Goal: Task Accomplishment & Management: Complete application form

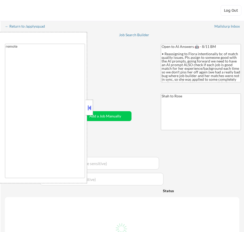
type textarea "remote"
select select ""applied""
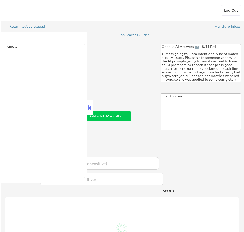
select select ""applied""
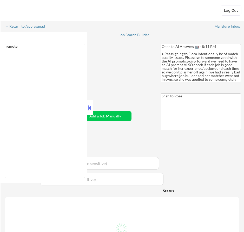
select select ""excluded__other_""
select select ""applied""
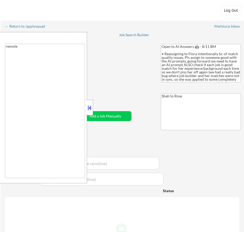
select select ""applied""
select select ""excluded""
select select ""applied""
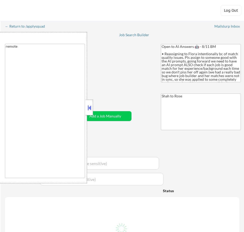
select select ""applied""
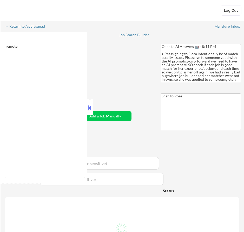
select select ""applied""
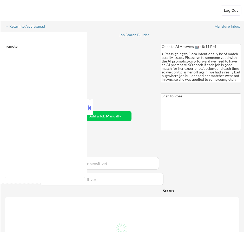
select select ""applied""
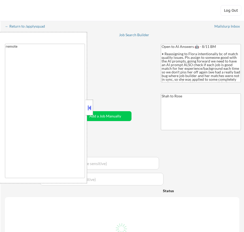
select select ""applied""
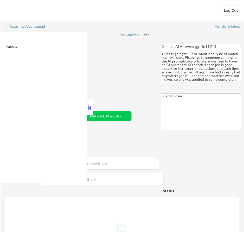
select select ""applied""
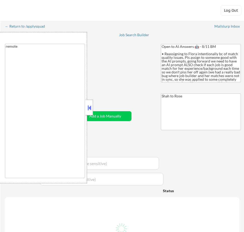
select select ""applied""
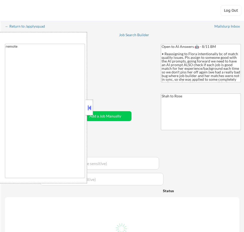
select select ""applied""
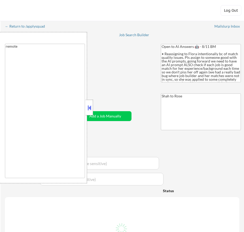
select select ""applied""
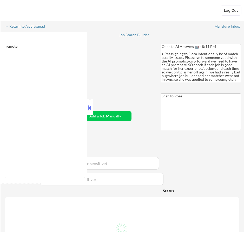
select select ""applied""
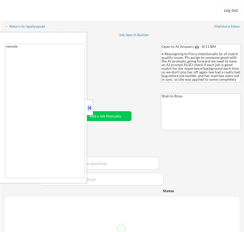
select select ""applied""
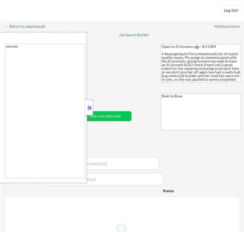
select select ""applied""
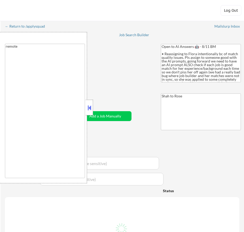
select select ""applied""
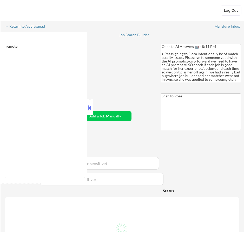
select select ""applied""
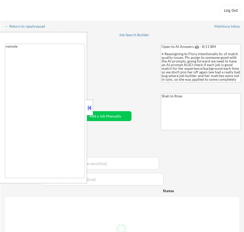
select select ""applied""
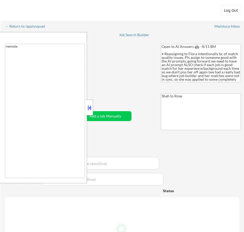
select select ""applied""
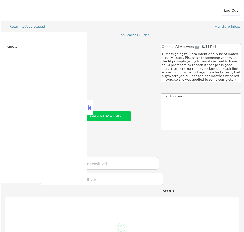
select select ""applied""
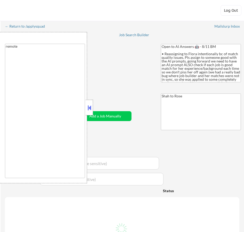
select select ""applied""
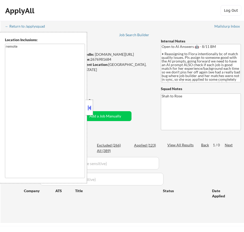
scroll to position [26, 0]
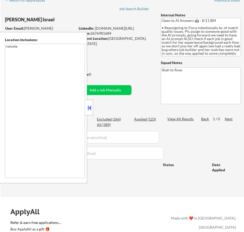
click at [90, 106] on button at bounding box center [90, 108] width 6 height 8
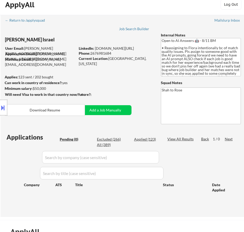
scroll to position [0, 0]
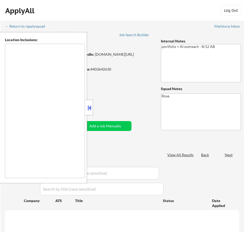
type textarea "[GEOGRAPHIC_DATA], [GEOGRAPHIC_DATA] [GEOGRAPHIC_DATA], [GEOGRAPHIC_DATA] [GEOG…"
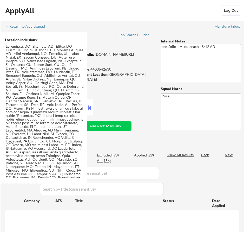
click at [90, 107] on button at bounding box center [90, 108] width 6 height 8
select select ""pending""
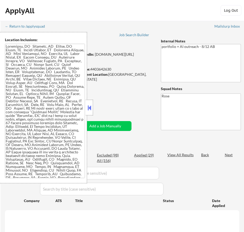
select select ""pending""
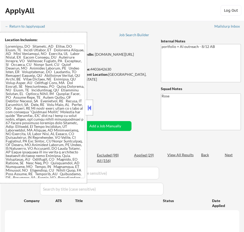
select select ""pending""
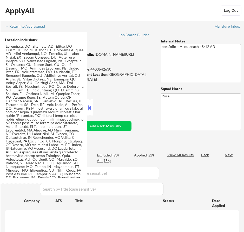
select select ""pending""
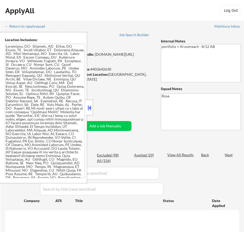
select select ""pending""
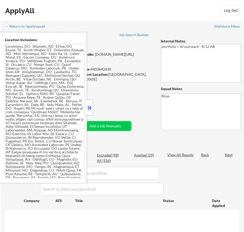
select select ""pending""
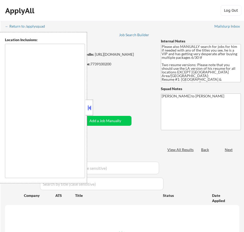
select select ""pending""
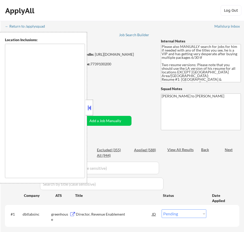
type textarea "[GEOGRAPHIC_DATA], [GEOGRAPHIC_DATA] [GEOGRAPHIC_DATA], [GEOGRAPHIC_DATA] [GEOG…"
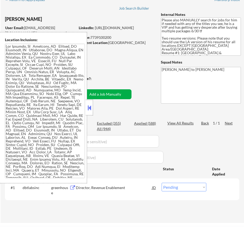
scroll to position [26, 0]
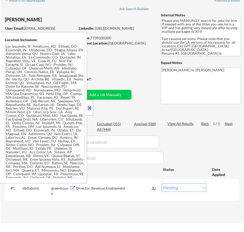
click at [89, 110] on button at bounding box center [90, 108] width 6 height 8
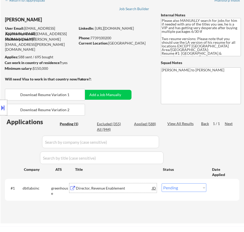
click at [128, 190] on div "Director, Revenue Enablement" at bounding box center [114, 187] width 76 height 5
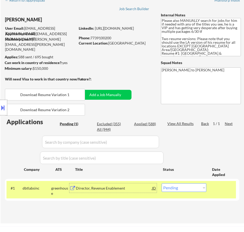
click at [189, 189] on select "Choose an option... Pending Applied Excluded (Questions) Excluded (Expired) Exc…" at bounding box center [184, 187] width 45 height 9
select select ""applied""
click at [162, 183] on select "Choose an option... Pending Applied Excluded (Questions) Excluded (Expired) Exc…" at bounding box center [184, 187] width 45 height 9
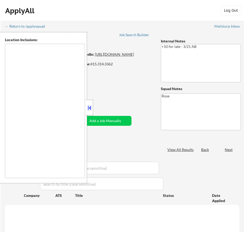
type textarea "San Francisco, CA Daly City, CA South San Francisco, CA Brisbane, CA Colma, CA …"
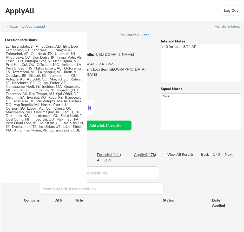
click at [91, 106] on button at bounding box center [90, 108] width 6 height 8
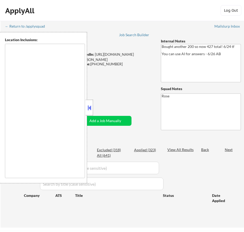
type textarea "[GEOGRAPHIC_DATA], [GEOGRAPHIC_DATA] [GEOGRAPHIC_DATA], [GEOGRAPHIC_DATA] [GEOG…"
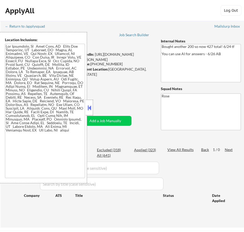
click at [91, 105] on button at bounding box center [90, 108] width 6 height 8
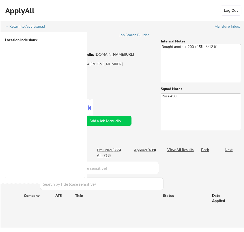
type textarea "[GEOGRAPHIC_DATA][PERSON_NAME], [GEOGRAPHIC_DATA] [GEOGRAPHIC_DATA], [GEOGRAPHI…"
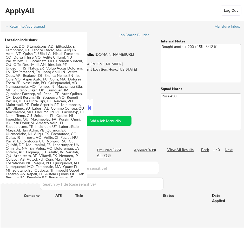
click at [91, 108] on button at bounding box center [90, 108] width 6 height 8
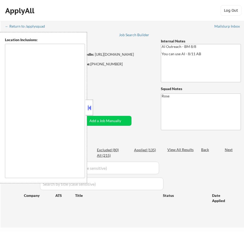
type textarea "[GEOGRAPHIC_DATA], [GEOGRAPHIC_DATA] [GEOGRAPHIC_DATA], [GEOGRAPHIC_DATA] [GEOG…"
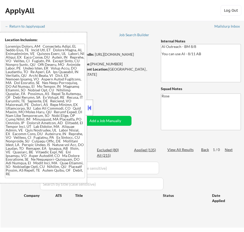
click at [92, 107] on button at bounding box center [90, 108] width 6 height 8
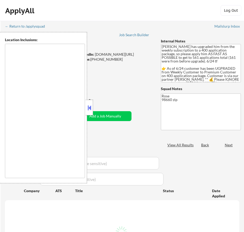
select select ""pending""
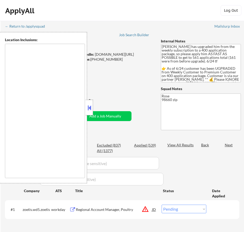
type textarea "Portland, OR Vancouver, WA Beaverton, OR Gresham, OR Hillsboro, OR Lake Oswego,…"
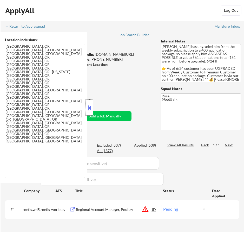
click at [93, 107] on div at bounding box center [89, 108] width 7 height 16
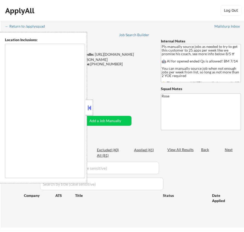
type textarea "Here is a list of metro areas, cities, and towns within approximately a 30-minu…"
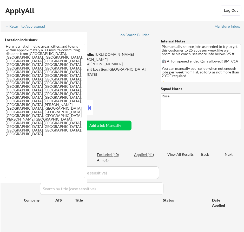
click at [91, 106] on button at bounding box center [90, 108] width 6 height 8
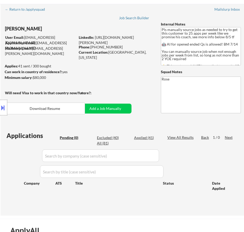
scroll to position [26, 0]
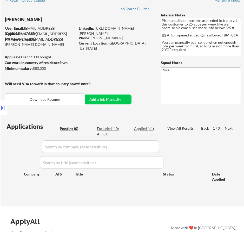
click at [143, 128] on div "Applied (41)" at bounding box center [147, 128] width 26 height 5
select select ""applied""
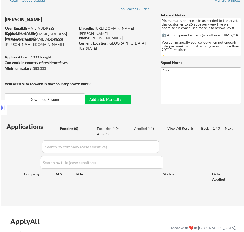
select select ""applied""
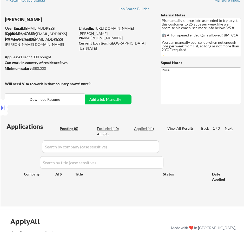
select select ""applied""
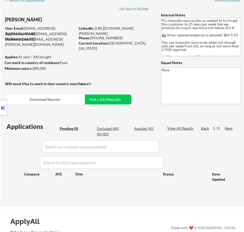
select select ""applied""
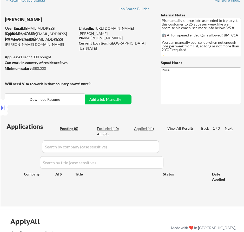
select select ""applied""
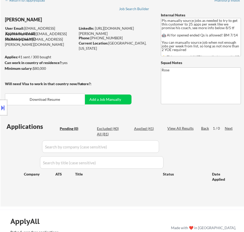
select select ""applied""
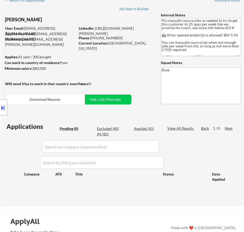
select select ""applied""
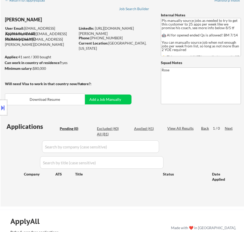
select select ""applied""
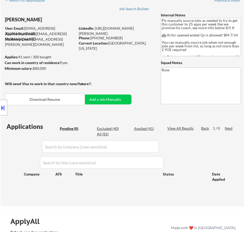
select select ""applied""
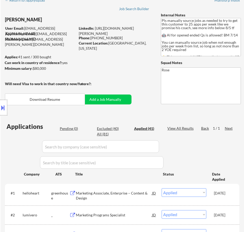
click at [116, 146] on input "input" at bounding box center [100, 146] width 117 height 12
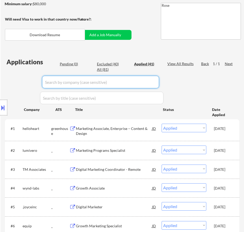
scroll to position [78, 0]
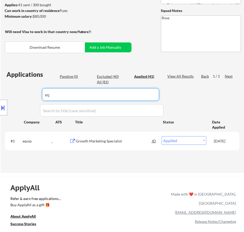
type input "e"
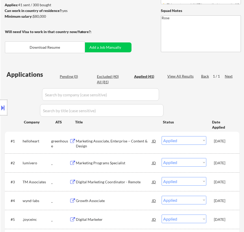
click at [70, 77] on div "Location Inclusions: Here is a list of metro areas, cities, and towns within ap…" at bounding box center [46, 107] width 93 height 151
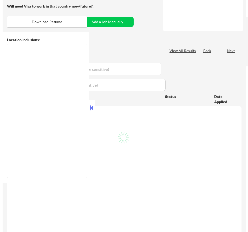
scroll to position [78, 0]
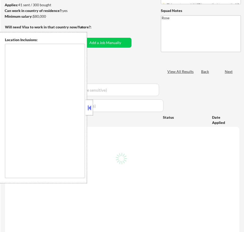
type textarea "Here is a list of metro areas, cities, and towns within approximately a 30-minu…"
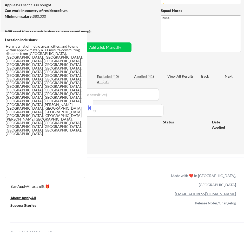
click at [89, 107] on button at bounding box center [90, 108] width 6 height 8
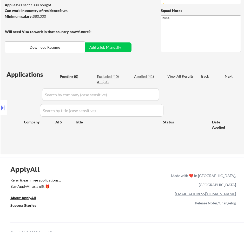
click at [93, 52] on button "Add a Job Manually" at bounding box center [105, 47] width 53 height 10
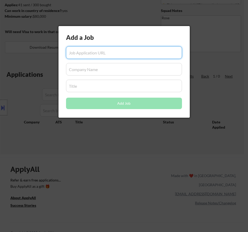
paste input "[URL][DOMAIN_NAME]"
type input "[URL][DOMAIN_NAME]"
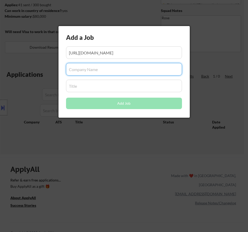
click at [102, 72] on input "input" at bounding box center [124, 69] width 116 height 12
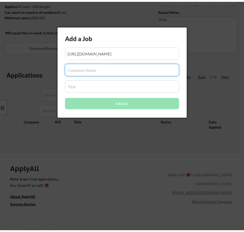
scroll to position [0, 0]
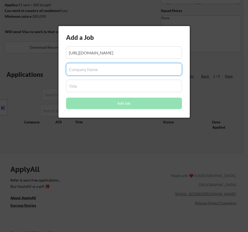
paste input "equip"
type input "equip"
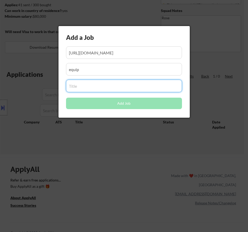
click at [83, 86] on input "input" at bounding box center [124, 86] width 116 height 12
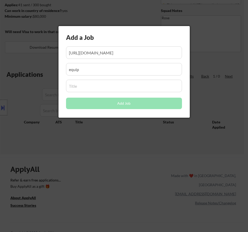
click at [81, 85] on input "input" at bounding box center [124, 86] width 116 height 12
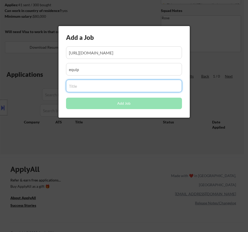
paste input "Website Marketing Specialist"
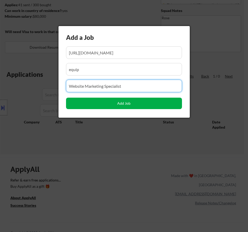
type input "Website Marketing Specialist"
click at [122, 104] on button "Add Job" at bounding box center [124, 103] width 116 height 11
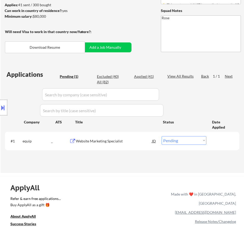
click at [190, 140] on select "Choose an option... Pending Applied Excluded (Questions) Excluded (Expired) Exc…" at bounding box center [184, 140] width 45 height 9
select select ""applied""
click at [162, 136] on select "Choose an option... Pending Applied Excluded (Questions) Excluded (Expired) Exc…" at bounding box center [184, 140] width 45 height 9
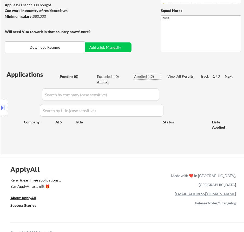
click at [150, 78] on div "Applied (42)" at bounding box center [147, 76] width 26 height 5
click at [147, 76] on div "Applied (42)" at bounding box center [147, 76] width 26 height 5
select select ""applied""
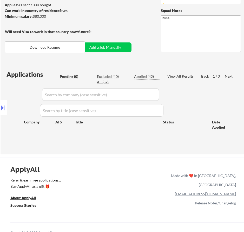
select select ""applied""
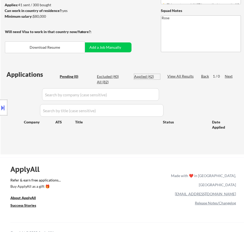
select select ""applied""
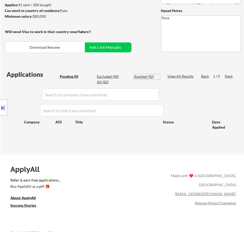
select select ""applied""
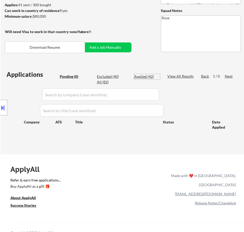
select select ""applied""
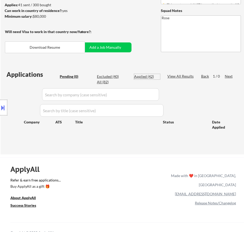
select select ""applied""
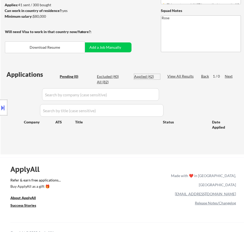
select select ""applied""
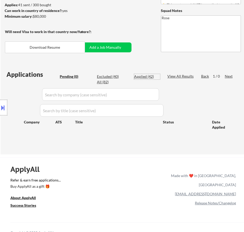
select select ""applied""
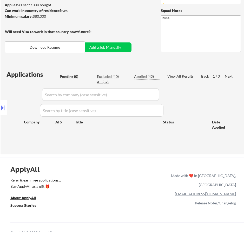
select select ""applied""
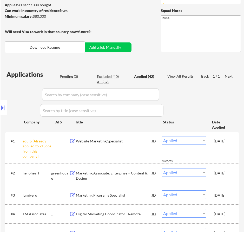
click at [130, 96] on input "input" at bounding box center [100, 94] width 117 height 12
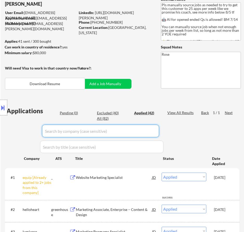
scroll to position [26, 0]
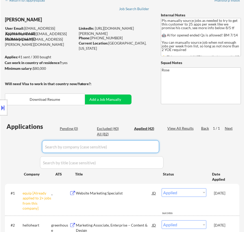
click at [72, 130] on div "Location Inclusions: Here is a list of metro areas, cities, and towns within ap…" at bounding box center [46, 107] width 93 height 151
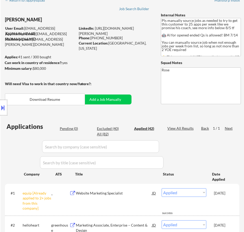
click at [150, 146] on input "input" at bounding box center [100, 146] width 117 height 12
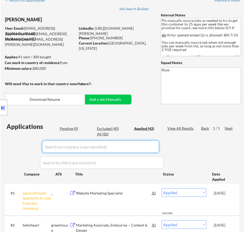
paste input "[DOMAIN_NAME]"
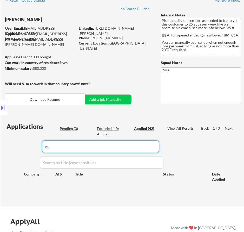
type input "o"
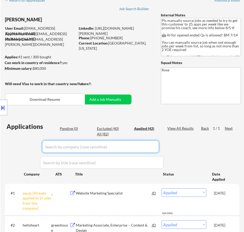
click at [141, 146] on input "input" at bounding box center [100, 146] width 117 height 12
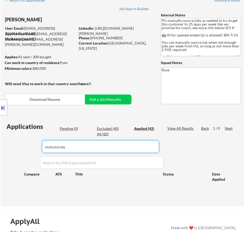
type input "outsourcey"
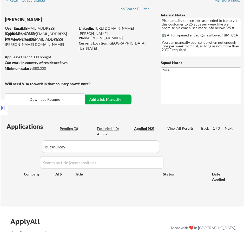
click at [108, 101] on button "Add a Job Manually" at bounding box center [105, 99] width 53 height 10
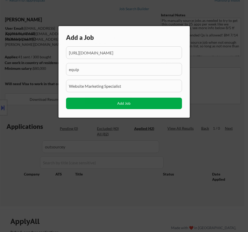
scroll to position [0, 28]
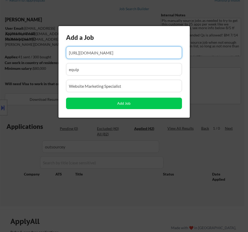
drag, startPoint x: 132, startPoint y: 54, endPoint x: 86, endPoint y: 56, distance: 45.6
click at [86, 56] on input "input" at bounding box center [124, 52] width 116 height 12
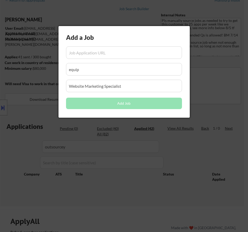
click at [92, 56] on input "input" at bounding box center [124, 52] width 116 height 12
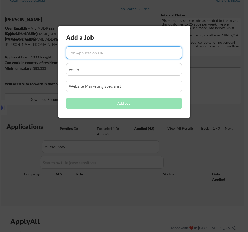
paste input "https://outsourcey.zohorecruit.com/jobs/careers/790568000011255699/Marketing-As…"
type input "https://outsourcey.zohorecruit.com/jobs/careers/790568000011255699/Marketing-As…"
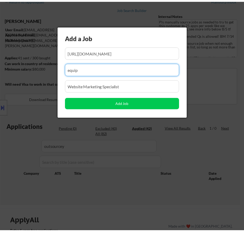
scroll to position [0, 0]
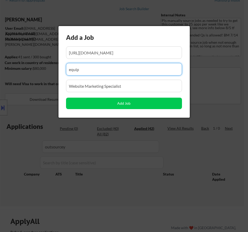
drag, startPoint x: 85, startPoint y: 70, endPoint x: 53, endPoint y: 70, distance: 32.5
click at [53, 70] on body "← Return to /applysquad Mailslurp Inbox Job Search Builder Nicholai DeHaan User…" at bounding box center [124, 90] width 248 height 232
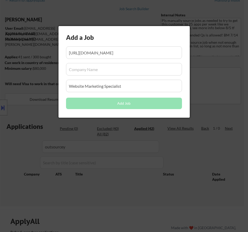
click at [98, 72] on input "input" at bounding box center [124, 69] width 116 height 12
paste input "outsourcey.zohorecruit.com"
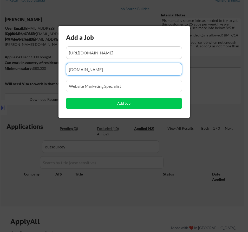
type input "outsourcey.zohorecruit.com"
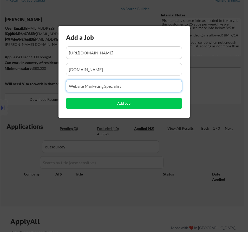
drag, startPoint x: 131, startPoint y: 87, endPoint x: 48, endPoint y: 90, distance: 82.7
click at [48, 90] on body "← Return to /applysquad Mailslurp Inbox Job Search Builder Nicholai DeHaan User…" at bounding box center [124, 90] width 248 height 232
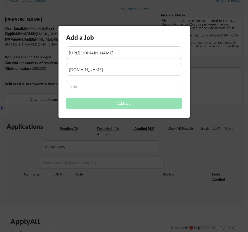
click at [103, 87] on input "input" at bounding box center [124, 86] width 116 height 12
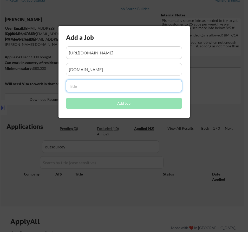
paste input "Outsourcey | Full time Marketing Assistant"
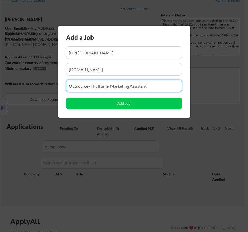
drag, startPoint x: 94, startPoint y: 86, endPoint x: 65, endPoint y: 87, distance: 29.2
click at [65, 87] on div "Add a Job Add Job" at bounding box center [124, 72] width 131 height 92
drag, startPoint x: 85, startPoint y: 86, endPoint x: 52, endPoint y: 89, distance: 33.2
click at [52, 89] on body "← Return to /applysquad Mailslurp Inbox Job Search Builder Nicholai DeHaan User…" at bounding box center [124, 90] width 248 height 232
click at [69, 85] on input "input" at bounding box center [124, 86] width 116 height 12
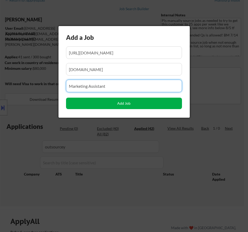
type input "Marketing Assistant"
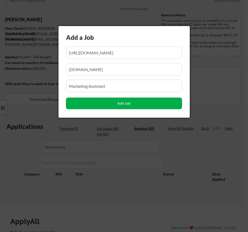
click at [119, 104] on button "Add Job" at bounding box center [124, 103] width 116 height 11
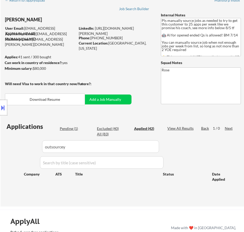
click at [74, 129] on div "Location Inclusions: Here is a list of metro areas, cities, and towns within ap…" at bounding box center [46, 107] width 93 height 151
click at [159, 146] on div "Applications Pending (1) Excluded (40) Applied (42) All (83) View All Results B…" at bounding box center [122, 159] width 235 height 74
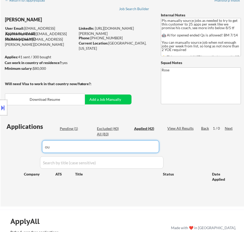
type input "o"
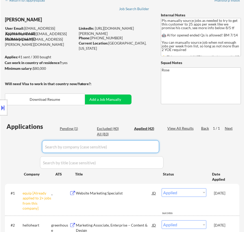
click at [72, 129] on div "Location Inclusions: Here is a list of metro areas, cities, and towns within ap…" at bounding box center [46, 107] width 93 height 151
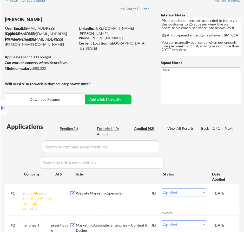
click at [72, 128] on div "Location Inclusions: Here is a list of metro areas, cities, and towns within ap…" at bounding box center [46, 107] width 93 height 151
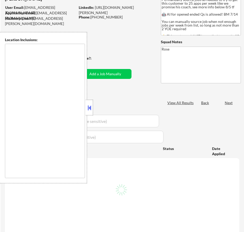
type textarea "Here is a list of metro areas, cities, and towns within approximately a 30-minu…"
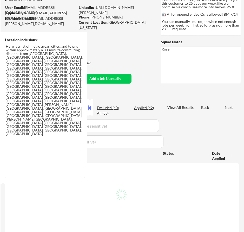
scroll to position [26, 0]
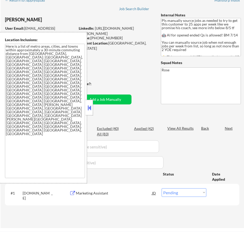
click at [90, 108] on button at bounding box center [90, 108] width 6 height 8
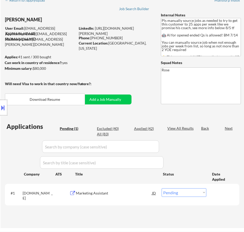
click at [182, 192] on select "Choose an option... Pending Applied Excluded (Questions) Excluded (Expired) Exc…" at bounding box center [184, 192] width 45 height 9
select select ""applied""
click at [162, 188] on select "Choose an option... Pending Applied Excluded (Questions) Excluded (Expired) Exc…" at bounding box center [184, 192] width 45 height 9
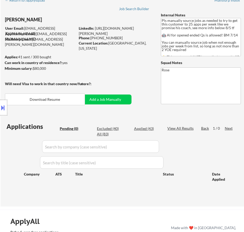
click at [147, 128] on div "Applied (43)" at bounding box center [147, 128] width 26 height 5
select select ""applied""
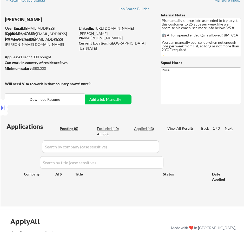
select select ""applied""
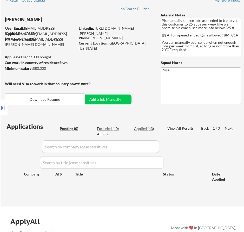
select select ""applied""
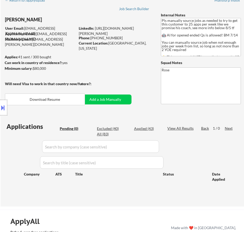
select select ""applied""
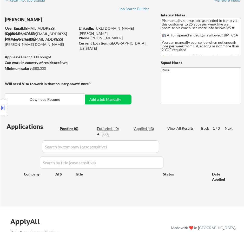
select select ""applied""
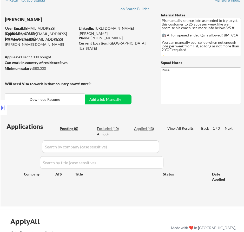
select select ""applied""
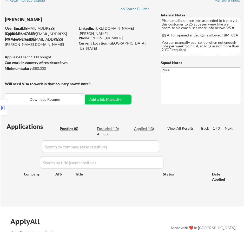
select select ""applied""
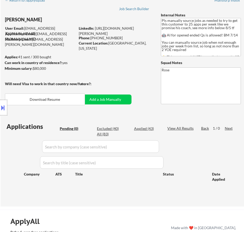
select select ""applied""
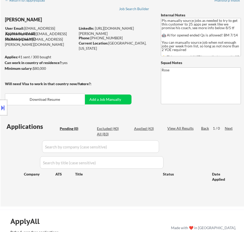
select select ""applied""
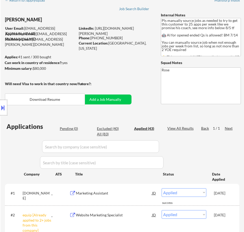
click at [143, 146] on input "input" at bounding box center [100, 146] width 117 height 12
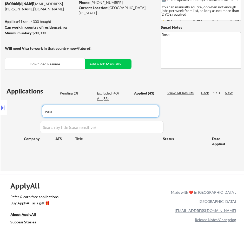
scroll to position [52, 0]
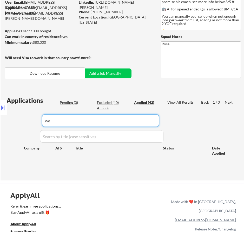
type input "w"
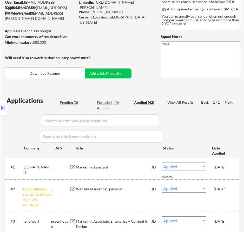
click at [149, 120] on input "input" at bounding box center [100, 120] width 117 height 12
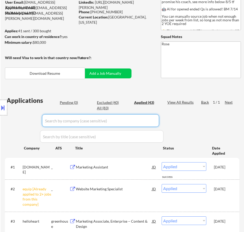
paste input "[DOMAIN_NAME]"
type input "[DOMAIN_NAME]"
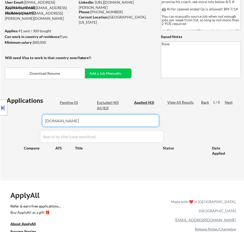
drag, startPoint x: 105, startPoint y: 120, endPoint x: 34, endPoint y: 120, distance: 71.3
click at [34, 120] on body "← Return to /applysquad Mailslurp Inbox Job Search Builder Nicholai DeHaan User…" at bounding box center [122, 64] width 244 height 232
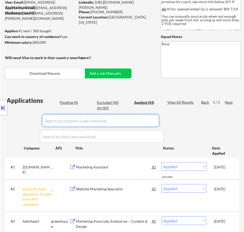
click at [72, 103] on div "Location Inclusions: Here is a list of metro areas, cities, and towns within ap…" at bounding box center [46, 107] width 93 height 151
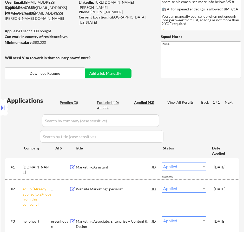
click at [72, 102] on div "Location Inclusions: Here is a list of metro areas, cities, and towns within ap…" at bounding box center [46, 107] width 93 height 151
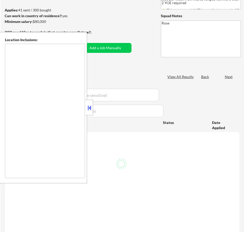
type textarea "Here is a list of metro areas, cities, and towns within approximately a 30-minu…"
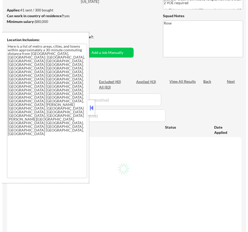
scroll to position [52, 0]
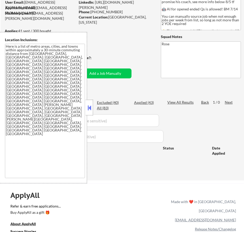
click at [91, 107] on button at bounding box center [90, 108] width 6 height 8
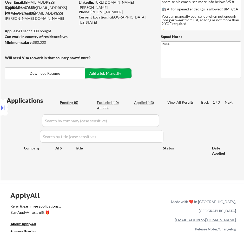
click at [105, 73] on button "Add a Job Manually" at bounding box center [105, 73] width 53 height 10
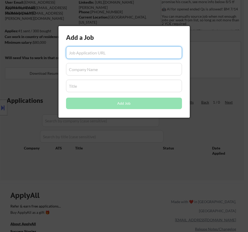
paste input "[URL][DOMAIN_NAME]"
type input "[URL][DOMAIN_NAME]"
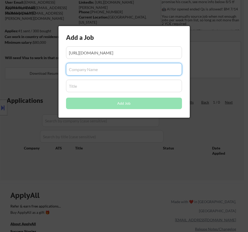
click at [88, 71] on input "input" at bounding box center [124, 69] width 116 height 12
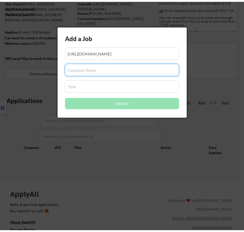
scroll to position [0, 0]
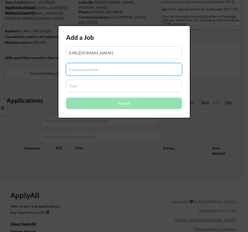
paste input "[DOMAIN_NAME]"
type input "[DOMAIN_NAME]"
click at [87, 87] on input "input" at bounding box center [124, 86] width 116 height 12
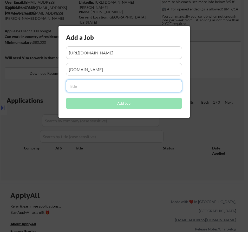
paste input "Revenue Marketing Coordinator, Energy Partners"
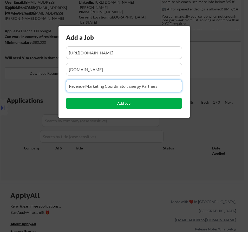
type input "Revenue Marketing Coordinator, Energy Partners"
click at [124, 104] on button "Add Job" at bounding box center [124, 103] width 116 height 11
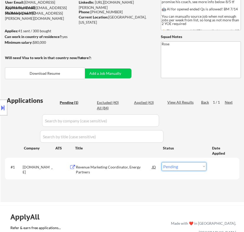
click at [176, 167] on select "Choose an option... Pending Applied Excluded (Questions) Excluded (Expired) Exc…" at bounding box center [184, 166] width 45 height 9
select select ""applied""
click at [162, 162] on select "Choose an option... Pending Applied Excluded (Questions) Excluded (Expired) Exc…" at bounding box center [184, 166] width 45 height 9
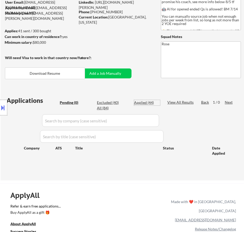
click at [150, 103] on div "Applied (44)" at bounding box center [147, 102] width 26 height 5
select select ""applied""
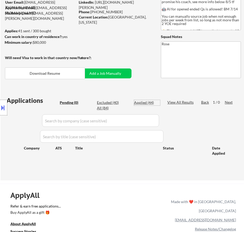
select select ""applied""
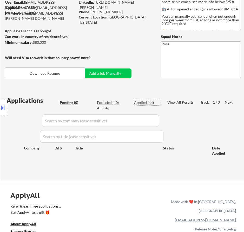
select select ""applied""
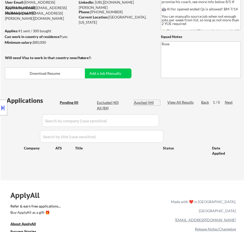
select select ""applied""
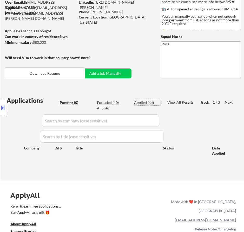
select select ""applied""
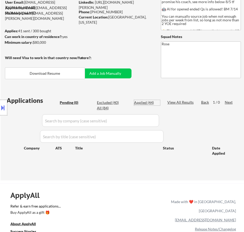
select select ""applied""
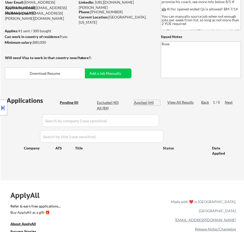
select select ""applied""
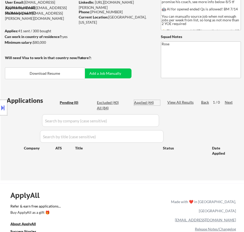
select select ""applied""
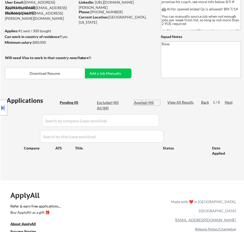
select select ""applied""
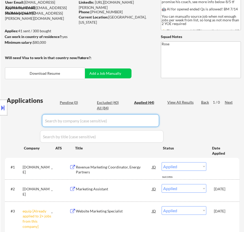
click at [150, 119] on input "input" at bounding box center [100, 120] width 117 height 12
paste input "Canals AI"
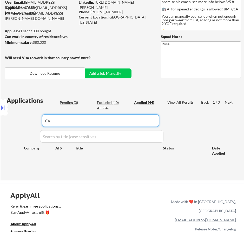
type input "C"
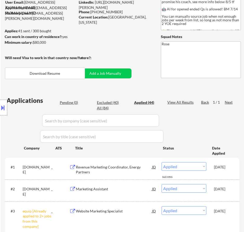
click at [66, 102] on div "Location Inclusions: Here is a list of metro areas, cities, and towns within ap…" at bounding box center [46, 107] width 93 height 151
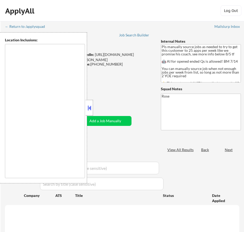
scroll to position [52, 0]
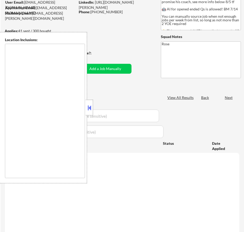
type textarea "Here is a list of metro areas, cities, and towns within approximately a 30-minu…"
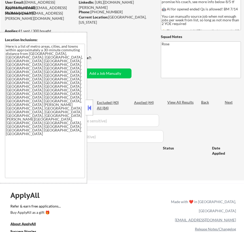
click at [91, 107] on button at bounding box center [90, 108] width 6 height 8
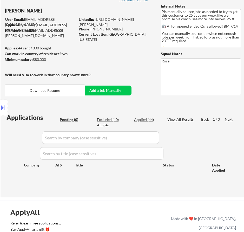
scroll to position [0, 0]
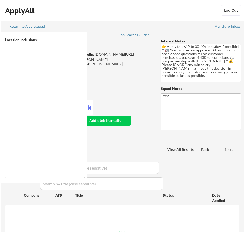
type textarea "remote"
select select ""pending""
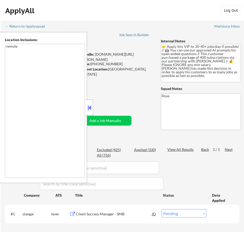
click at [88, 108] on button at bounding box center [90, 108] width 6 height 8
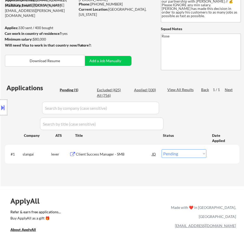
scroll to position [78, 0]
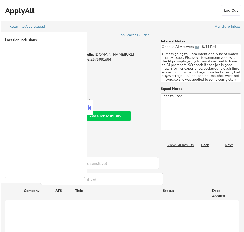
type textarea "remote"
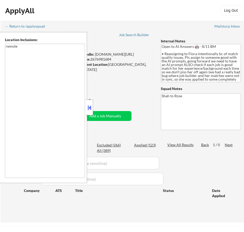
click at [90, 106] on button at bounding box center [90, 108] width 6 height 8
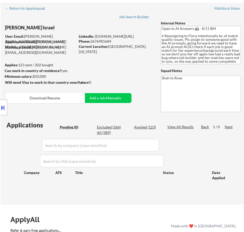
scroll to position [26, 0]
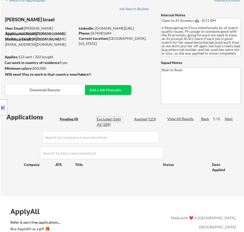
click at [107, 119] on div "Excluded (266)" at bounding box center [110, 119] width 26 height 5
select select ""excluded__other_""
select select ""excluded""
select select ""excluded__location_""
select select ""excluded__expired_""
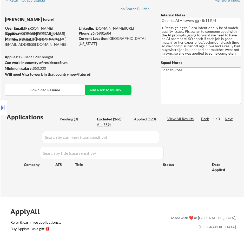
select select ""excluded__expired_""
select select ""excluded__other_""
select select ""excluded__bad_match_""
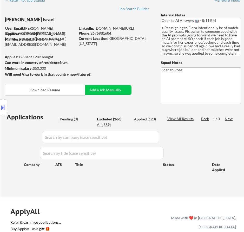
select select ""excluded__bad_match_""
select select ""excluded__expired_""
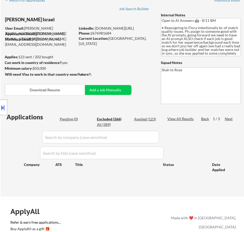
select select ""excluded__expired_""
select select ""excluded__other_""
select select ""excluded__expired_""
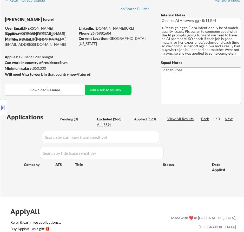
select select ""excluded__location_""
select select ""excluded__bad_match_""
select select ""excluded__location_""
select select ""excluded""
select select ""excluded__location_""
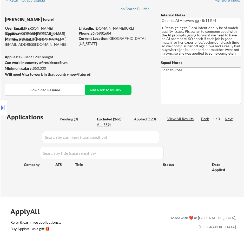
select select ""excluded__bad_match_""
select select ""excluded__location_""
select select ""excluded__expired_""
select select ""excluded__bad_match_""
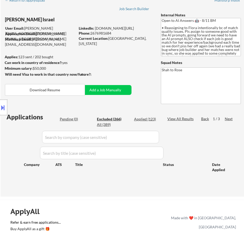
select select ""excluded__bad_match_""
select select ""excluded__expired_""
select select ""excluded__bad_match_""
select select ""excluded__other_""
select select ""excluded__expired_""
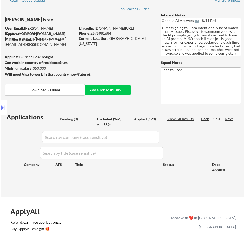
select select ""excluded__bad_match_""
select select ""excluded__expired_""
select select ""excluded__other_""
select select ""excluded__bad_match_""
select select ""excluded__expired_""
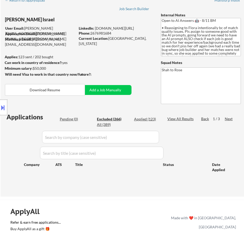
select select ""excluded__expired_""
select select ""excluded__bad_match_""
select select ""excluded__expired_""
select select ""excluded__bad_match_""
select select ""excluded__expired_""
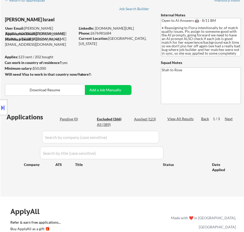
select select ""excluded__expired_""
select select ""excluded__location_""
select select ""excluded__expired_""
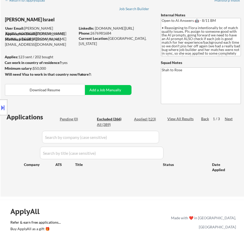
select select ""excluded__location_""
select select ""excluded__other_""
select select ""excluded__expired_""
select select ""excluded__other_""
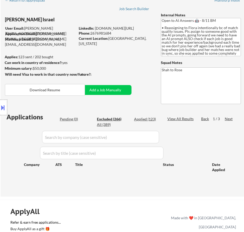
select select ""excluded__bad_match_""
select select ""excluded__location_""
select select ""excluded__expired_""
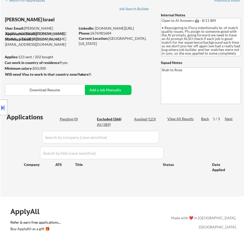
select select ""excluded__expired_""
select select ""excluded__bad_match_""
select select ""excluded__expired_""
select select ""excluded__other_""
select select ""excluded__bad_match_""
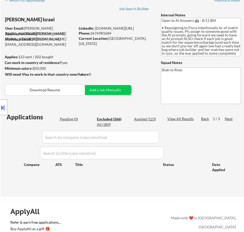
select select ""excluded__location_""
select select ""excluded__expired_""
select select ""excluded__bad_match_""
select select ""excluded__other_""
select select ""excluded__expired_""
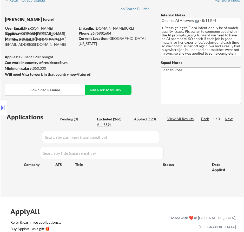
select select ""excluded__expired_""
select select ""excluded__bad_match_""
select select ""excluded__expired_""
select select ""excluded__location_""
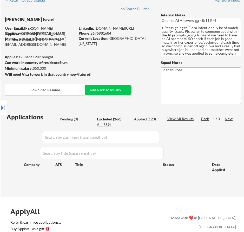
select select ""excluded__expired_""
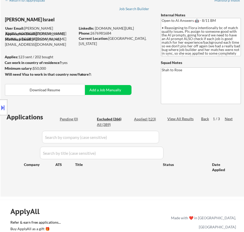
select select ""excluded__expired_""
select select ""excluded__bad_match_""
select select ""excluded__expired_""
select select ""excluded__bad_match_""
select select ""excluded__expired_""
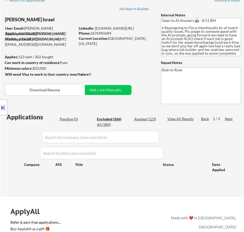
select select ""excluded__expired_""
select select ""excluded__bad_match_""
select select ""excluded__expired_""
select select ""excluded__bad_match_""
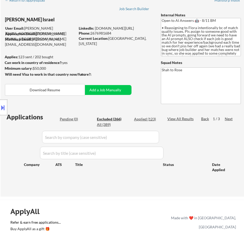
select select ""excluded__bad_match_""
select select ""excluded__expired_""
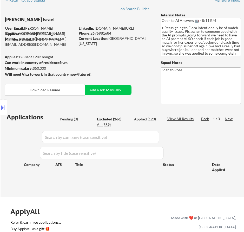
select select ""excluded__other_""
select select ""excluded__expired_""
select select ""excluded__bad_match_""
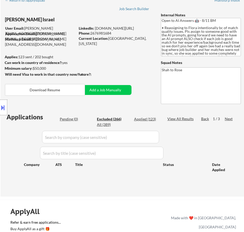
select select ""excluded__bad_match_""
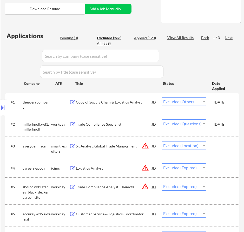
scroll to position [104, 0]
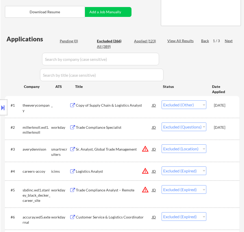
click at [228, 40] on div "Next" at bounding box center [229, 40] width 8 height 5
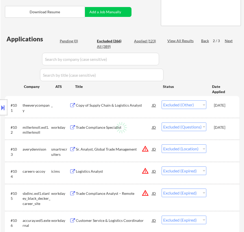
select select ""excluded__bad_match_""
select select ""excluded__other_""
select select ""excluded__salary_""
select select ""excluded__location_""
select select ""excluded__bad_match_""
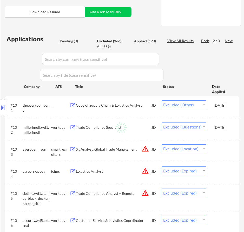
select select ""excluded__salary_""
select select ""excluded__expired_""
select select ""excluded__location_""
select select ""excluded""
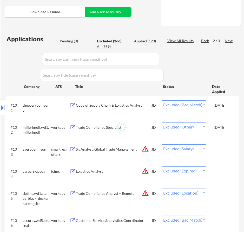
select select ""excluded__expired_""
select select ""excluded__bad_match_""
select select ""excluded__other_""
select select ""excluded__expired_""
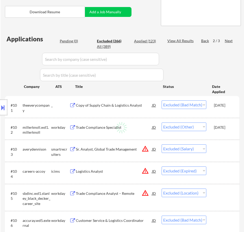
select select ""excluded__expired_""
select select ""excluded__other_""
select select ""excluded__expired_""
select select ""excluded__other_""
select select ""excluded__location_""
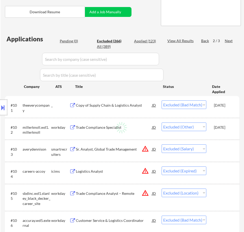
select select ""excluded__location_""
select select ""excluded__expired_""
select select ""excluded__bad_match_""
select select ""excluded__expired_""
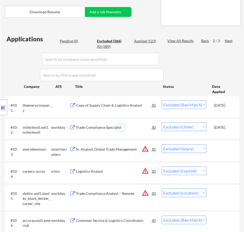
select select ""excluded__salary_""
select select ""excluded__location_""
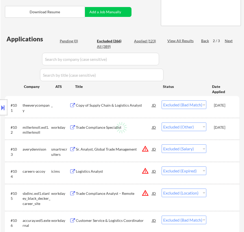
select select ""excluded__location_""
select select ""excluded__other_""
select select ""excluded""
select select ""excluded__expired_""
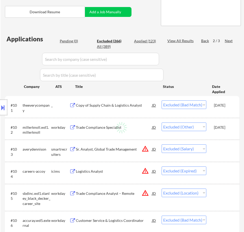
select select ""excluded__expired_""
select select ""excluded""
select select ""excluded__expired_""
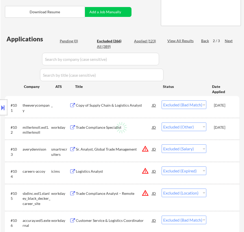
select select ""excluded__location_""
select select ""excluded__bad_match_""
select select ""excluded__expired_""
select select ""excluded""
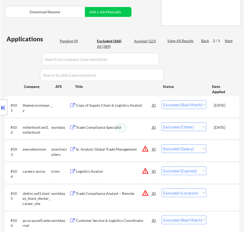
select select ""excluded__other_""
select select ""excluded""
select select ""excluded__location_""
select select ""excluded__other_""
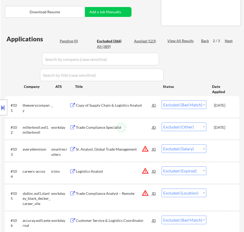
select select ""excluded__other_""
select select ""excluded__location_""
select select ""excluded__other_""
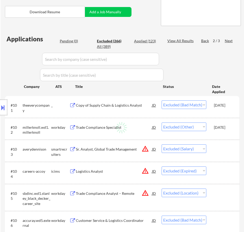
select select ""excluded""
select select ""excluded__other_""
select select ""excluded__expired_""
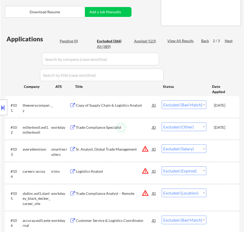
select select ""excluded__other_""
select select ""excluded""
select select ""excluded__other_""
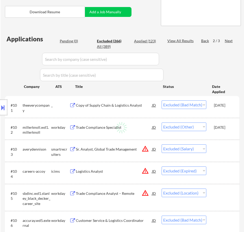
select select ""excluded__bad_match_""
select select ""excluded__other_""
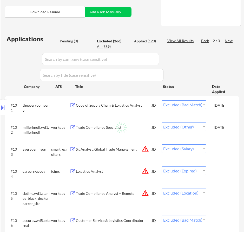
select select ""excluded__other_""
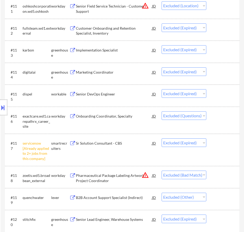
scroll to position [442, 0]
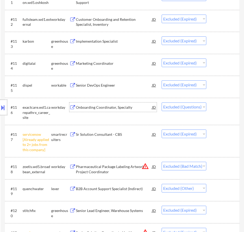
click at [147, 105] on div "Onboarding Coordinator, Specialty" at bounding box center [114, 107] width 76 height 5
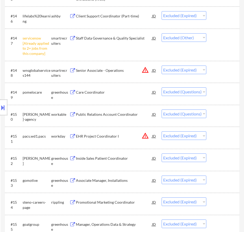
scroll to position [1248, 0]
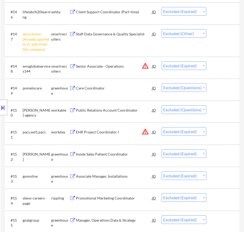
click at [146, 89] on div "Care Coordinator" at bounding box center [114, 88] width 76 height 5
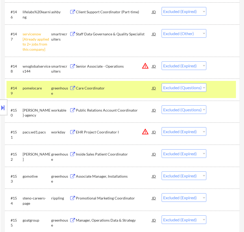
type textarea "Shah to Rose https://docs.google.com/spreadsheets/d/1uAPq8fo_dsVgCBQGO6aeVwIk9r…"
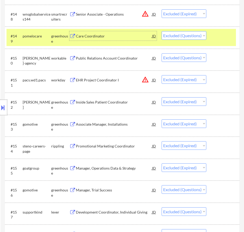
scroll to position [1274, 0]
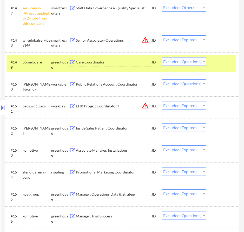
click at [184, 61] on select "Choose an option... Pending Applied Excluded (Questions) Excluded (Expired) Exc…" at bounding box center [184, 61] width 45 height 9
click at [162, 57] on select "Choose an option... Pending Applied Excluded (Questions) Excluded (Expired) Exc…" at bounding box center [184, 61] width 45 height 9
select select ""excluded""
select select ""excluded__expired_""
select select ""excluded""
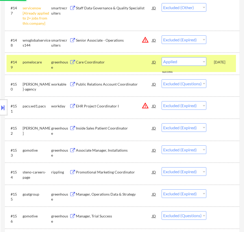
select select ""excluded__expired_""
select select ""excluded__bad_match_""
select select ""excluded__location_""
select select ""excluded__bad_match_""
select select ""excluded__expired_""
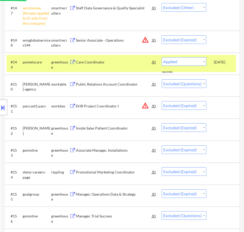
select select ""excluded""
select select ""excluded__other_""
select select ""excluded""
select select ""excluded__bad_match_""
select select ""excluded__location_""
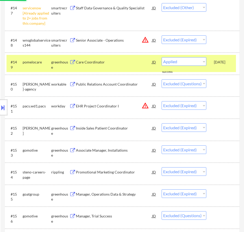
select select ""excluded__other_""
select select ""excluded__location_""
select select ""excluded__other_""
select select ""excluded""
select select ""excluded__expired_""
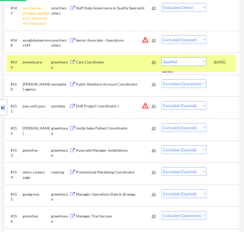
select select ""excluded__other_""
select select ""excluded__expired_""
select select ""excluded__other_""
select select ""excluded""
select select ""excluded__other_""
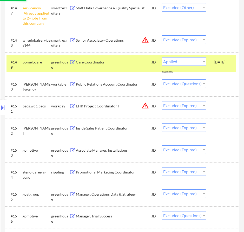
select select ""excluded__bad_match_""
select select ""excluded__other_""
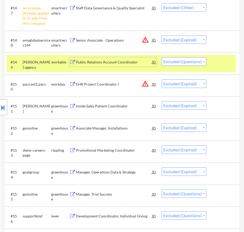
click at [138, 62] on div "Public Relations Account Coordinator" at bounding box center [114, 62] width 76 height 5
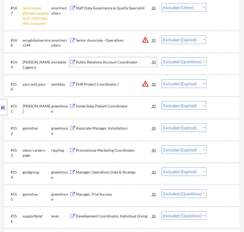
click at [188, 60] on select "Choose an option... Pending Applied Excluded (Questions) Excluded (Expired) Exc…" at bounding box center [184, 61] width 45 height 9
select select ""excluded__bad_match_""
click at [162, 57] on select "Choose an option... Pending Applied Excluded (Questions) Excluded (Expired) Exc…" at bounding box center [184, 61] width 45 height 9
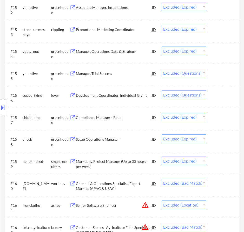
scroll to position [1404, 0]
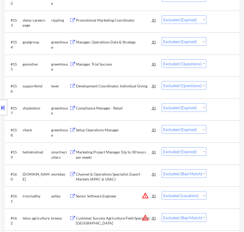
click at [140, 63] on div "Manager, Trial Success" at bounding box center [114, 64] width 76 height 5
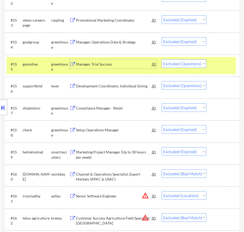
click at [192, 67] on select "Choose an option... Pending Applied Excluded (Questions) Excluded (Expired) Exc…" at bounding box center [184, 63] width 45 height 9
select select ""excluded__bad_match_""
click at [162, 59] on select "Choose an option... Pending Applied Excluded (Questions) Excluded (Expired) Exc…" at bounding box center [184, 63] width 45 height 9
click at [142, 86] on div "Development Coordinator, Individual Giving" at bounding box center [114, 85] width 76 height 5
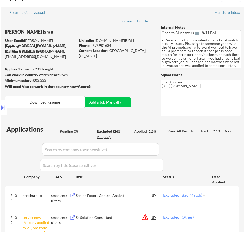
scroll to position [26, 0]
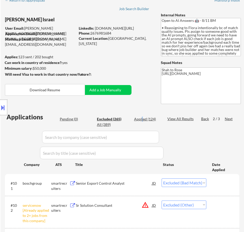
click at [142, 119] on div "Applied (124)" at bounding box center [147, 119] width 26 height 5
click at [151, 135] on input "input" at bounding box center [100, 137] width 117 height 12
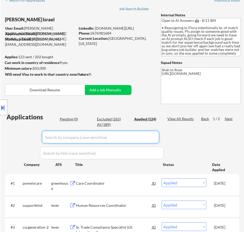
click at [69, 119] on div "Location Inclusions: remote" at bounding box center [46, 107] width 93 height 151
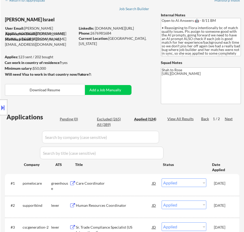
click at [111, 120] on div "Excluded (265)" at bounding box center [110, 119] width 26 height 5
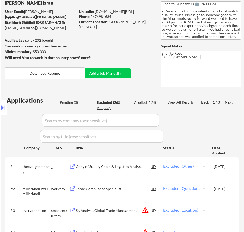
scroll to position [52, 0]
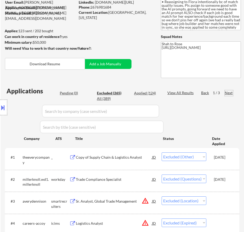
click at [229, 92] on div "Next" at bounding box center [229, 92] width 8 height 5
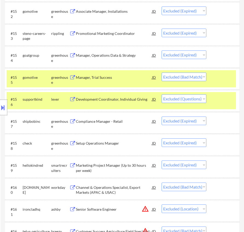
scroll to position [1378, 0]
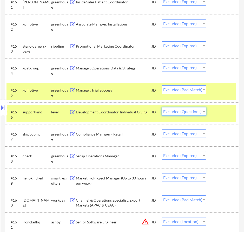
click at [188, 112] on select "Choose an option... Pending Applied Excluded (Questions) Excluded (Expired) Exc…" at bounding box center [184, 111] width 45 height 9
click at [162, 107] on select "Choose an option... Pending Applied Excluded (Questions) Excluded (Expired) Exc…" at bounding box center [184, 111] width 45 height 9
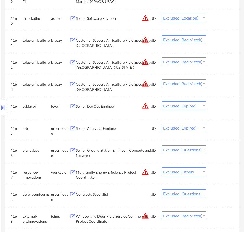
scroll to position [1560, 0]
click at [138, 150] on div "Senior Ground Station Engineer , Compute and Network" at bounding box center [114, 152] width 76 height 10
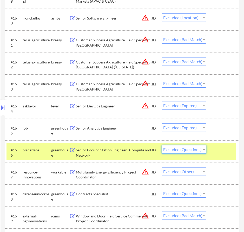
click at [192, 151] on select "Choose an option... Pending Applied Excluded (Questions) Excluded (Expired) Exc…" at bounding box center [184, 149] width 45 height 9
click at [162, 145] on select "Choose an option... Pending Applied Excluded (Questions) Excluded (Expired) Exc…" at bounding box center [184, 149] width 45 height 9
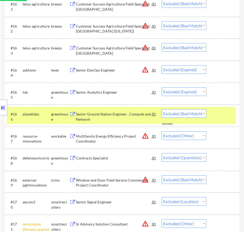
scroll to position [1612, 0]
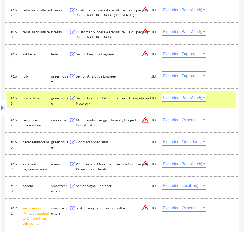
click at [146, 141] on div "Contracts Specialist" at bounding box center [114, 141] width 76 height 5
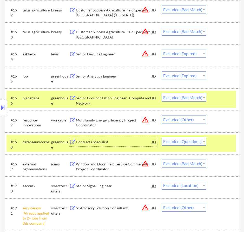
click at [190, 142] on select "Choose an option... Pending Applied Excluded (Questions) Excluded (Expired) Exc…" at bounding box center [184, 141] width 45 height 9
click at [162, 137] on select "Choose an option... Pending Applied Excluded (Questions) Excluded (Expired) Exc…" at bounding box center [184, 141] width 45 height 9
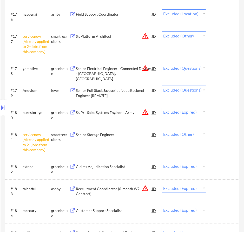
scroll to position [1950, 0]
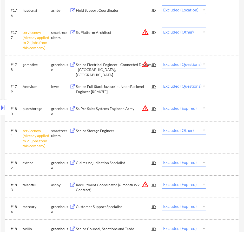
click at [138, 68] on div "Senior Electrical Engineer - Connected Devices - Buffalo, NY" at bounding box center [114, 69] width 76 height 15
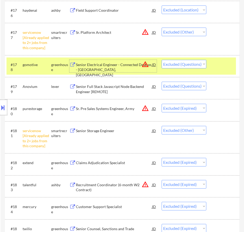
click at [182, 64] on select "Choose an option... Pending Applied Excluded (Questions) Excluded (Expired) Exc…" at bounding box center [184, 64] width 45 height 9
click at [162, 60] on select "Choose an option... Pending Applied Excluded (Questions) Excluded (Expired) Exc…" at bounding box center [184, 64] width 45 height 9
click at [140, 87] on div "Senior Full Stack Javascript Node Backend Engineer [REMOTE]" at bounding box center [114, 89] width 76 height 10
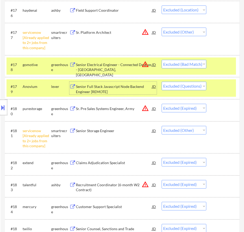
click at [194, 88] on select "Choose an option... Pending Applied Excluded (Questions) Excluded (Expired) Exc…" at bounding box center [184, 86] width 45 height 9
click at [162, 82] on select "Choose an option... Pending Applied Excluded (Questions) Excluded (Expired) Exc…" at bounding box center [184, 86] width 45 height 9
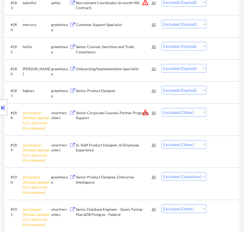
scroll to position [2184, 0]
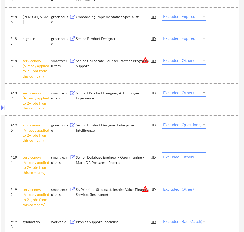
click at [147, 123] on div "Senior Product Designer, Enterprise Intelligence" at bounding box center [114, 127] width 76 height 10
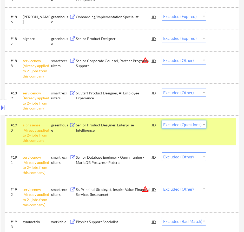
click at [197, 125] on select "Choose an option... Pending Applied Excluded (Questions) Excluded (Expired) Exc…" at bounding box center [184, 124] width 45 height 9
click at [162, 120] on select "Choose an option... Pending Applied Excluded (Questions) Excluded (Expired) Exc…" at bounding box center [184, 124] width 45 height 9
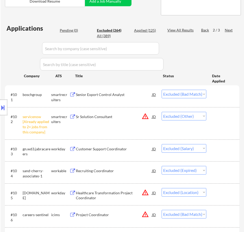
scroll to position [130, 0]
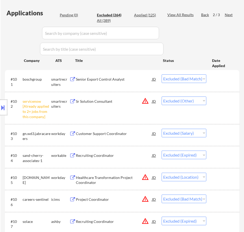
click at [231, 15] on div "Next" at bounding box center [229, 14] width 8 height 5
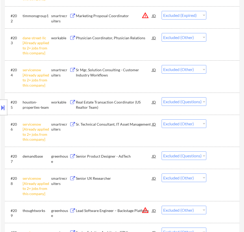
scroll to position [234, 0]
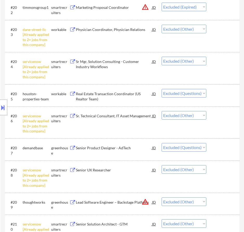
click at [153, 96] on div "JD" at bounding box center [154, 93] width 5 height 9
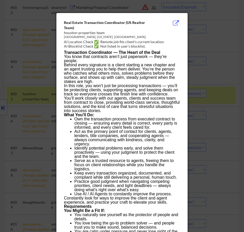
click at [210, 47] on div at bounding box center [122, 116] width 244 height 232
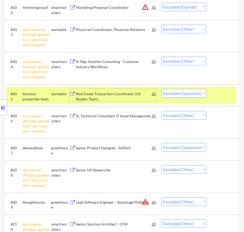
click at [122, 96] on div "Real Estate Transaction Coordinator (US Realtor Team)" at bounding box center [114, 96] width 76 height 10
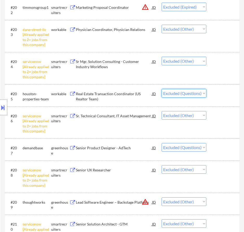
click at [200, 93] on select "Choose an option... Pending Applied Excluded (Questions) Excluded (Expired) Exc…" at bounding box center [184, 93] width 45 height 9
click at [162, 89] on select "Choose an option... Pending Applied Excluded (Questions) Excluded (Expired) Exc…" at bounding box center [184, 93] width 45 height 9
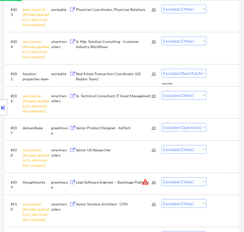
scroll to position [260, 0]
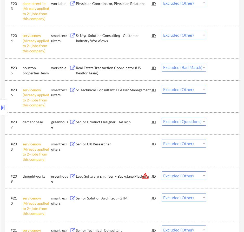
click at [141, 122] on div "Senior Product Designer - AdTech" at bounding box center [114, 121] width 76 height 5
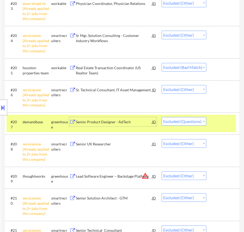
click at [199, 120] on select "Choose an option... Pending Applied Excluded (Questions) Excluded (Expired) Exc…" at bounding box center [184, 121] width 45 height 9
click at [162, 117] on select "Choose an option... Pending Applied Excluded (Questions) Excluded (Expired) Exc…" at bounding box center [184, 121] width 45 height 9
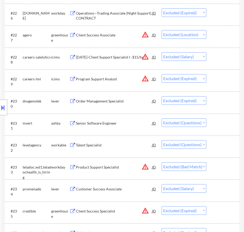
scroll to position [910, 0]
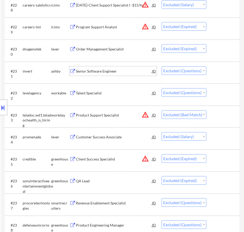
click at [141, 68] on div "Senior Software Engineer" at bounding box center [114, 70] width 76 height 9
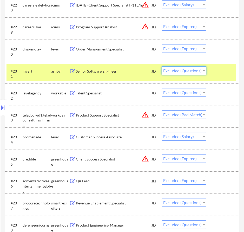
click at [194, 70] on select "Choose an option... Pending Applied Excluded (Questions) Excluded (Expired) Exc…" at bounding box center [184, 70] width 45 height 9
click at [162, 66] on select "Choose an option... Pending Applied Excluded (Questions) Excluded (Expired) Exc…" at bounding box center [184, 70] width 45 height 9
click at [133, 95] on div "Talent Specialist" at bounding box center [114, 93] width 76 height 5
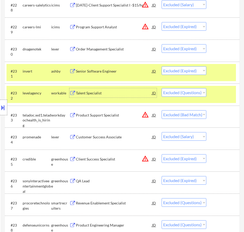
click at [189, 92] on select "Choose an option... Pending Applied Excluded (Questions) Excluded (Expired) Exc…" at bounding box center [184, 92] width 45 height 9
click at [162, 88] on select "Choose an option... Pending Applied Excluded (Questions) Excluded (Expired) Exc…" at bounding box center [184, 92] width 45 height 9
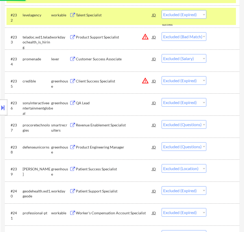
scroll to position [1014, 0]
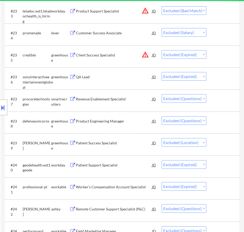
click at [140, 94] on div "Revenue Enablement Specialist" at bounding box center [114, 98] width 76 height 9
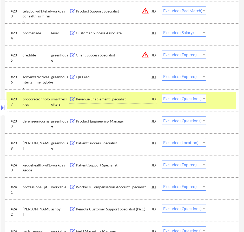
click at [202, 99] on select "Choose an option... Pending Applied Excluded (Questions) Excluded (Expired) Exc…" at bounding box center [184, 98] width 45 height 9
click at [162, 94] on select "Choose an option... Pending Applied Excluded (Questions) Excluded (Expired) Exc…" at bounding box center [184, 98] width 45 height 9
click at [128, 121] on div "Product Engineering Manager" at bounding box center [114, 121] width 76 height 5
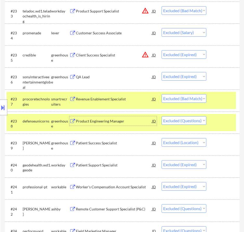
click at [193, 123] on select "Choose an option... Pending Applied Excluded (Questions) Excluded (Expired) Exc…" at bounding box center [184, 120] width 45 height 9
click at [162, 116] on select "Choose an option... Pending Applied Excluded (Questions) Excluded (Expired) Exc…" at bounding box center [184, 120] width 45 height 9
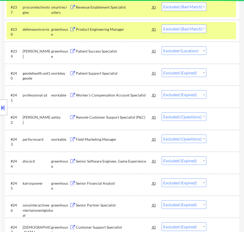
scroll to position [1118, 0]
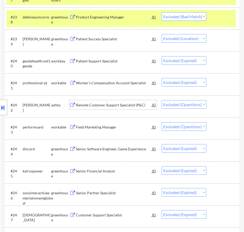
click at [141, 101] on div "Remote Customer Support Specialist (P&C)" at bounding box center [114, 104] width 76 height 9
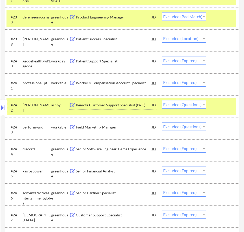
click at [199, 106] on select "Choose an option... Pending Applied Excluded (Questions) Excluded (Expired) Exc…" at bounding box center [184, 104] width 45 height 9
click at [162, 100] on select "Choose an option... Pending Applied Excluded (Questions) Excluded (Expired) Exc…" at bounding box center [184, 104] width 45 height 9
click at [138, 126] on div "Field Marketing Manager" at bounding box center [114, 127] width 76 height 5
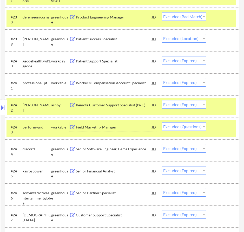
click at [190, 125] on select "Choose an option... Pending Applied Excluded (Questions) Excluded (Expired) Exc…" at bounding box center [184, 126] width 45 height 9
click at [162, 122] on select "Choose an option... Pending Applied Excluded (Questions) Excluded (Expired) Exc…" at bounding box center [184, 126] width 45 height 9
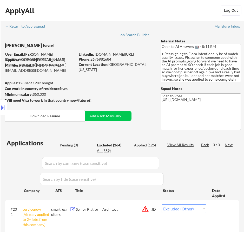
scroll to position [26, 0]
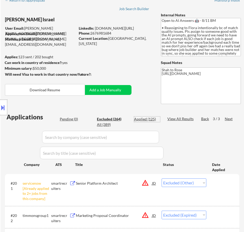
click at [147, 120] on div "Applied (125)" at bounding box center [147, 119] width 26 height 5
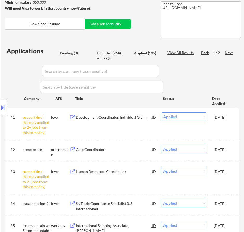
scroll to position [104, 0]
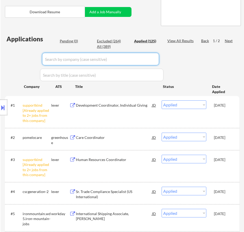
click at [141, 59] on input "input" at bounding box center [100, 59] width 117 height 12
paste input "theeverycompan"
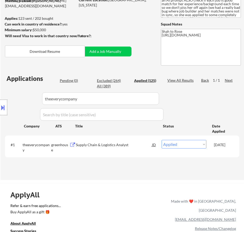
scroll to position [52, 0]
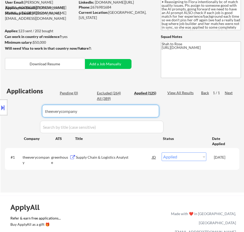
drag, startPoint x: 139, startPoint y: 112, endPoint x: 10, endPoint y: 111, distance: 129.0
click at [9, 112] on body "← Return to /applysquad Mailslurp Inbox Job Search Builder Nayeli Israel User E…" at bounding box center [122, 64] width 244 height 232
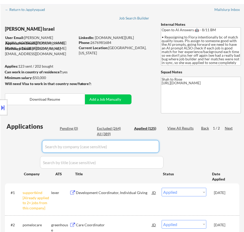
scroll to position [26, 0]
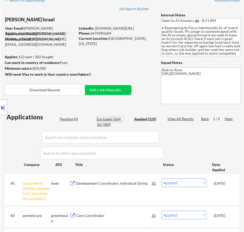
click at [117, 119] on div "Excluded (264)" at bounding box center [110, 119] width 26 height 5
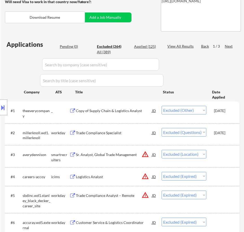
scroll to position [104, 0]
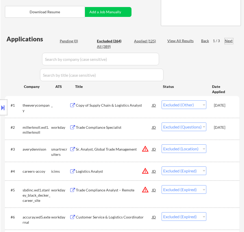
click at [228, 40] on div "Next" at bounding box center [229, 40] width 8 height 5
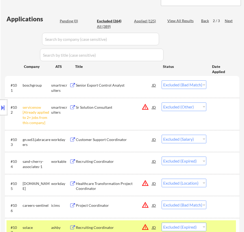
scroll to position [182, 0]
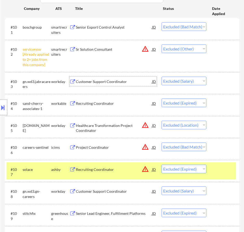
click at [139, 84] on div "Customer Support Coordinator" at bounding box center [114, 81] width 76 height 9
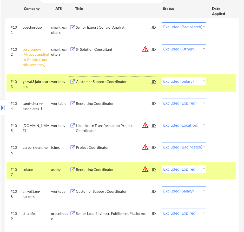
click at [195, 80] on select "Choose an option... Pending Applied Excluded (Questions) Excluded (Expired) Exc…" at bounding box center [184, 81] width 45 height 9
click at [162, 77] on select "Choose an option... Pending Applied Excluded (Questions) Excluded (Expired) Exc…" at bounding box center [184, 81] width 45 height 9
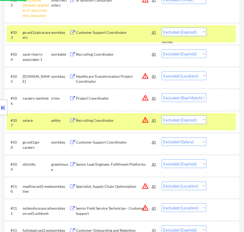
scroll to position [260, 0]
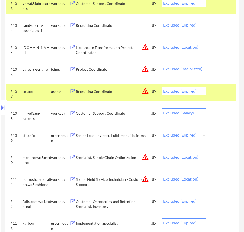
click at [138, 114] on div "Customer Support Coordinator" at bounding box center [114, 113] width 76 height 5
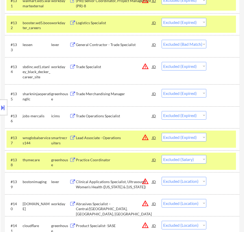
scroll to position [936, 0]
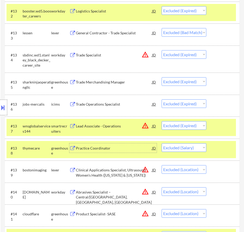
click at [136, 150] on div "Practice Coordinator" at bounding box center [114, 148] width 76 height 5
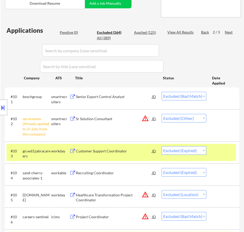
scroll to position [104, 0]
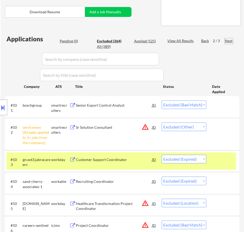
click at [231, 42] on div "Next" at bounding box center [229, 40] width 8 height 5
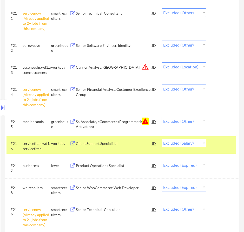
scroll to position [494, 0]
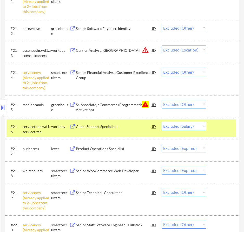
click at [126, 127] on div "Client Support Specialist I" at bounding box center [114, 126] width 76 height 5
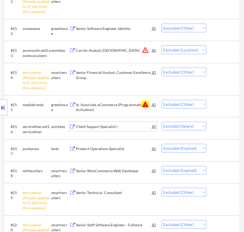
click at [196, 125] on select "Choose an option... Pending Applied Excluded (Questions) Excluded (Expired) Exc…" at bounding box center [184, 126] width 45 height 9
click at [162, 122] on select "Choose an option... Pending Applied Excluded (Questions) Excluded (Expired) Exc…" at bounding box center [184, 126] width 45 height 9
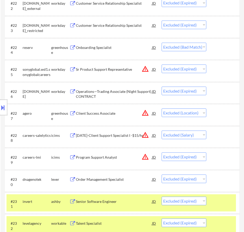
scroll to position [780, 0]
click at [129, 137] on div "08/25/25-Client Support Specialist I -$15/hr" at bounding box center [114, 135] width 76 height 5
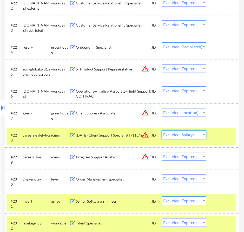
click at [188, 133] on select "Choose an option... Pending Applied Excluded (Questions) Excluded (Expired) Exc…" at bounding box center [184, 134] width 45 height 9
click at [162, 130] on select "Choose an option... Pending Applied Excluded (Questions) Excluded (Expired) Exc…" at bounding box center [184, 134] width 45 height 9
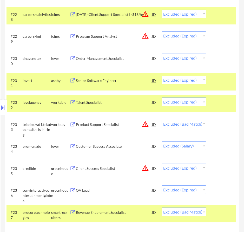
scroll to position [910, 0]
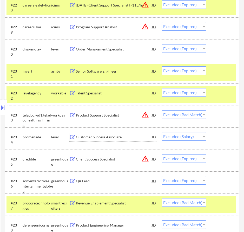
click at [139, 138] on div "Customer Success Associate" at bounding box center [114, 136] width 76 height 5
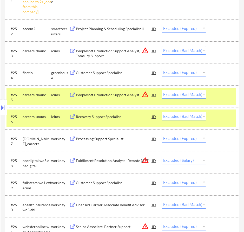
scroll to position [1456, 0]
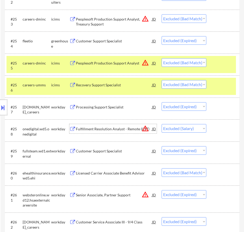
click at [134, 128] on div "Fulfillment Resolution Analyst - Remote (CST)" at bounding box center [114, 128] width 76 height 5
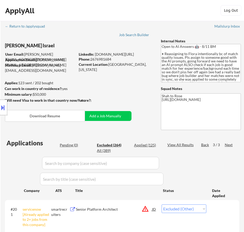
scroll to position [26, 0]
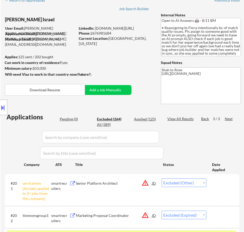
click at [72, 118] on div "Location Inclusions: remote" at bounding box center [46, 107] width 93 height 151
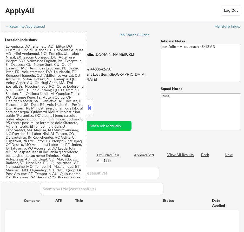
click at [91, 106] on button at bounding box center [90, 108] width 6 height 8
select select ""pending""
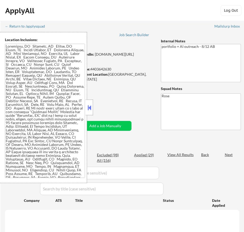
select select ""pending""
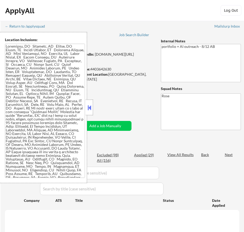
select select ""pending""
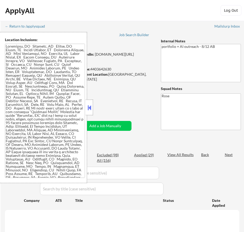
select select ""pending""
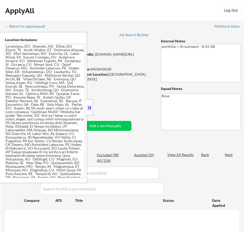
select select ""pending""
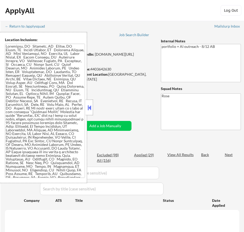
select select ""pending""
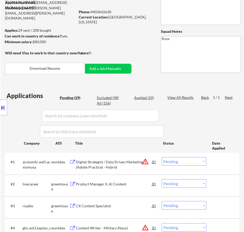
scroll to position [52, 0]
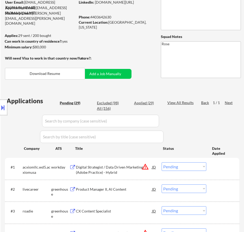
click at [130, 168] on div "Digital Strategist / Data Driven Marketing (Adobe Practice) - Hybrid" at bounding box center [114, 170] width 76 height 10
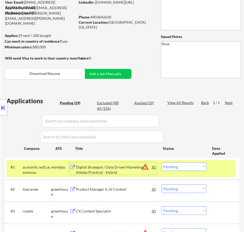
click at [200, 169] on select "Choose an option... Pending Applied Excluded (Questions) Excluded (Expired) Exc…" at bounding box center [184, 166] width 45 height 9
click at [162, 162] on select "Choose an option... Pending Applied Excluded (Questions) Excluded (Expired) Exc…" at bounding box center [184, 166] width 45 height 9
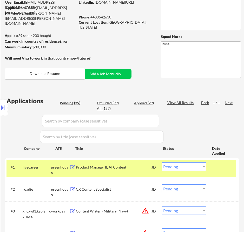
click at [137, 167] on div "Product Manager II, AI Content" at bounding box center [114, 167] width 76 height 5
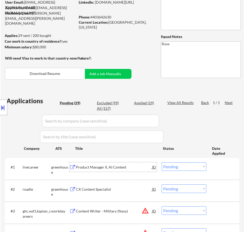
click at [197, 170] on select "Choose an option... Pending Applied Excluded (Questions) Excluded (Expired) Exc…" at bounding box center [184, 166] width 45 height 9
click at [162, 162] on select "Choose an option... Pending Applied Excluded (Questions) Excluded (Expired) Exc…" at bounding box center [184, 166] width 45 height 9
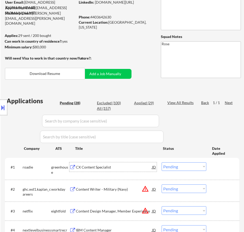
click at [125, 168] on div "CX Content Specialist" at bounding box center [114, 167] width 76 height 5
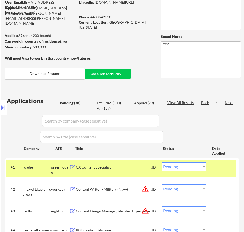
click at [187, 163] on select "Choose an option... Pending Applied Excluded (Questions) Excluded (Expired) Exc…" at bounding box center [184, 166] width 45 height 9
click at [162, 162] on select "Choose an option... Pending Applied Excluded (Questions) Excluded (Expired) Exc…" at bounding box center [184, 166] width 45 height 9
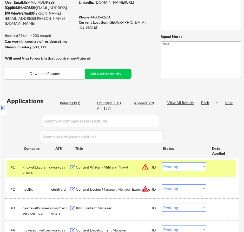
click at [137, 168] on div "Content Writer - Military (Navy)" at bounding box center [114, 167] width 76 height 5
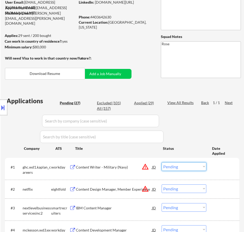
click at [180, 168] on select "Choose an option... Pending Applied Excluded (Questions) Excluded (Expired) Exc…" at bounding box center [184, 166] width 45 height 9
click at [162, 162] on select "Choose an option... Pending Applied Excluded (Questions) Excluded (Expired) Exc…" at bounding box center [184, 166] width 45 height 9
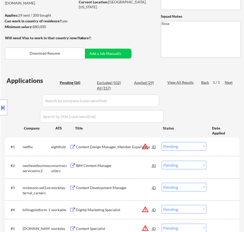
scroll to position [104, 0]
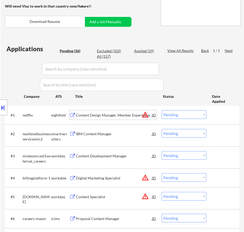
click at [139, 114] on div "Content Design Manager, Member Experience" at bounding box center [114, 115] width 76 height 5
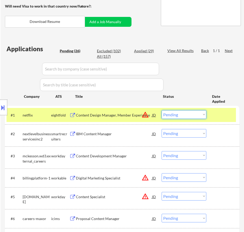
click at [196, 117] on select "Choose an option... Pending Applied Excluded (Questions) Excluded (Expired) Exc…" at bounding box center [184, 114] width 45 height 9
click at [162, 110] on select "Choose an option... Pending Applied Excluded (Questions) Excluded (Expired) Exc…" at bounding box center [184, 114] width 45 height 9
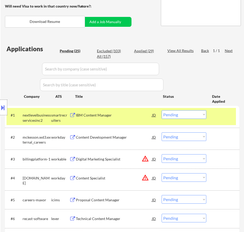
click at [137, 115] on div "IBM Content Manager" at bounding box center [114, 115] width 76 height 5
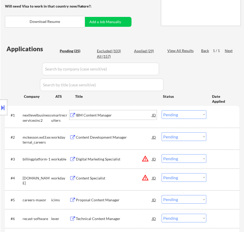
click at [182, 114] on select "Choose an option... Pending Applied Excluded (Questions) Excluded (Expired) Exc…" at bounding box center [184, 114] width 45 height 9
click at [162, 110] on select "Choose an option... Pending Applied Excluded (Questions) Excluded (Expired) Exc…" at bounding box center [184, 114] width 45 height 9
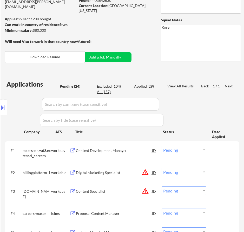
scroll to position [78, 0]
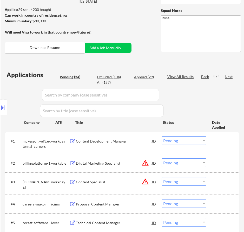
click at [140, 142] on div "Content Development Manager" at bounding box center [114, 141] width 76 height 5
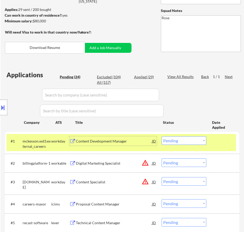
click at [182, 140] on select "Choose an option... Pending Applied Excluded (Questions) Excluded (Expired) Exc…" at bounding box center [184, 140] width 45 height 9
click at [162, 136] on select "Choose an option... Pending Applied Excluded (Questions) Excluded (Expired) Exc…" at bounding box center [184, 140] width 45 height 9
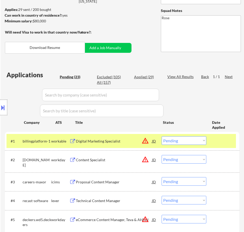
click at [131, 143] on div "Digital Marketing Specialist" at bounding box center [114, 141] width 76 height 5
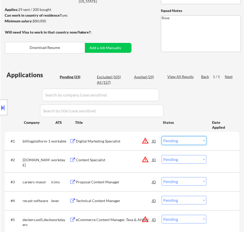
click at [173, 142] on select "Choose an option... Pending Applied Excluded (Questions) Excluded (Expired) Exc…" at bounding box center [184, 140] width 45 height 9
click at [162, 136] on select "Choose an option... Pending Applied Excluded (Questions) Excluded (Expired) Exc…" at bounding box center [184, 140] width 45 height 9
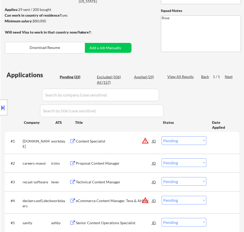
click at [123, 144] on div "Content Specialist" at bounding box center [114, 140] width 76 height 9
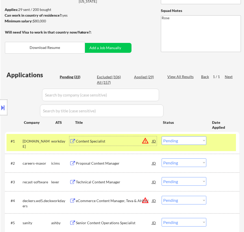
click at [183, 136] on select "Choose an option... Pending Applied Excluded (Questions) Excluded (Expired) Exc…" at bounding box center [184, 140] width 45 height 9
click at [162, 136] on select "Choose an option... Pending Applied Excluded (Questions) Excluded (Expired) Exc…" at bounding box center [184, 140] width 45 height 9
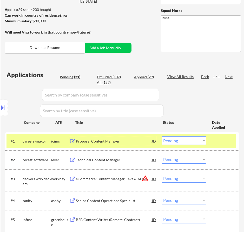
click at [140, 144] on div "Proposal Content Manager" at bounding box center [114, 140] width 76 height 9
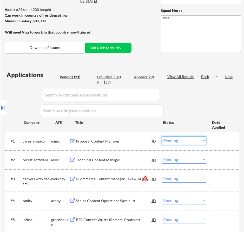
click at [185, 138] on select "Choose an option... Pending Applied Excluded (Questions) Excluded (Expired) Exc…" at bounding box center [184, 140] width 45 height 9
click at [162, 136] on select "Choose an option... Pending Applied Excluded (Questions) Excluded (Expired) Exc…" at bounding box center [184, 140] width 45 height 9
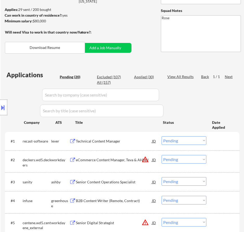
click at [138, 143] on div "Technical Content Manager" at bounding box center [114, 141] width 76 height 5
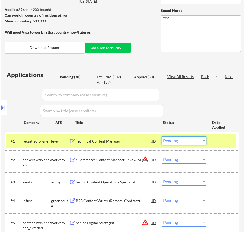
click at [190, 138] on select "Choose an option... Pending Applied Excluded (Questions) Excluded (Expired) Exc…" at bounding box center [184, 140] width 45 height 9
click at [162, 136] on select "Choose an option... Pending Applied Excluded (Questions) Excluded (Expired) Exc…" at bounding box center [184, 140] width 45 height 9
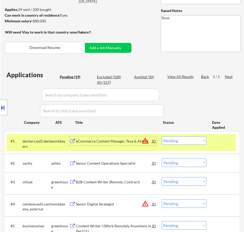
click at [139, 142] on div "eCommerce Content Manager, Teva & AHNU" at bounding box center [114, 141] width 76 height 5
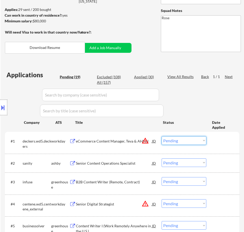
click at [178, 143] on select "Choose an option... Pending Applied Excluded (Questions) Excluded (Expired) Exc…" at bounding box center [184, 140] width 45 height 9
click at [162, 136] on select "Choose an option... Pending Applied Excluded (Questions) Excluded (Expired) Exc…" at bounding box center [184, 140] width 45 height 9
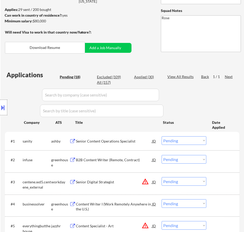
click at [140, 139] on div "Senior Content Operations Specialist" at bounding box center [114, 141] width 76 height 5
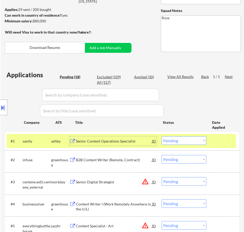
click at [182, 141] on select "Choose an option... Pending Applied Excluded (Questions) Excluded (Expired) Exc…" at bounding box center [184, 140] width 45 height 9
click at [162, 136] on select "Choose an option... Pending Applied Excluded (Questions) Excluded (Expired) Exc…" at bounding box center [184, 140] width 45 height 9
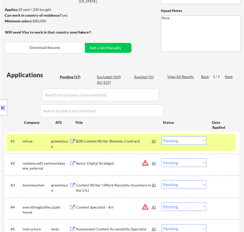
click at [134, 144] on div "B2B Content Writer (Remote, Contract)" at bounding box center [114, 141] width 76 height 5
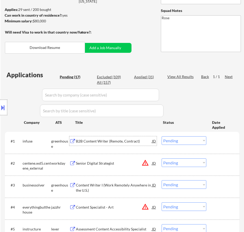
click at [178, 139] on select "Choose an option... Pending Applied Excluded (Questions) Excluded (Expired) Exc…" at bounding box center [184, 140] width 45 height 9
click at [162, 136] on select "Choose an option... Pending Applied Excluded (Questions) Excluded (Expired) Exc…" at bounding box center [184, 140] width 45 height 9
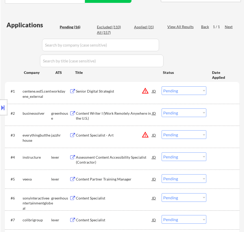
scroll to position [130, 0]
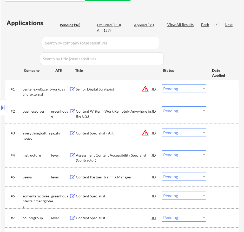
click at [121, 90] on div "Senior Digital Strategist" at bounding box center [114, 89] width 76 height 5
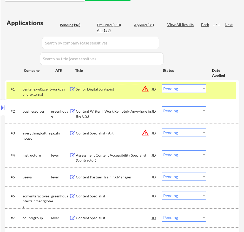
click at [177, 89] on select "Choose an option... Pending Applied Excluded (Questions) Excluded (Expired) Exc…" at bounding box center [184, 88] width 45 height 9
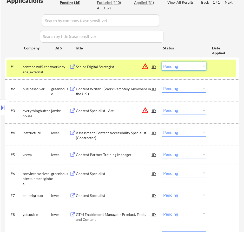
scroll to position [156, 0]
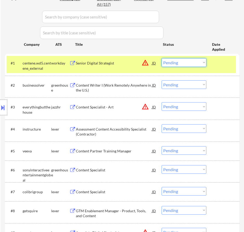
click at [138, 65] on div "Senior Digital Strategist" at bounding box center [114, 63] width 76 height 5
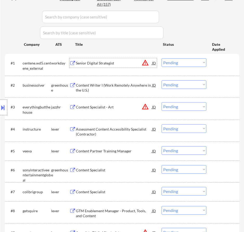
click at [180, 62] on select "Choose an option... Pending Applied Excluded (Questions) Excluded (Expired) Exc…" at bounding box center [184, 62] width 45 height 9
click at [162, 58] on select "Choose an option... Pending Applied Excluded (Questions) Excluded (Expired) Exc…" at bounding box center [184, 62] width 45 height 9
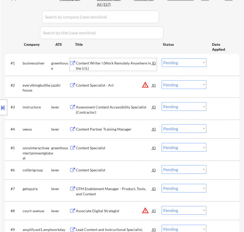
click at [142, 67] on div "Content Writer I (Work Remotely Anywhere in the U.S.)" at bounding box center [114, 66] width 76 height 10
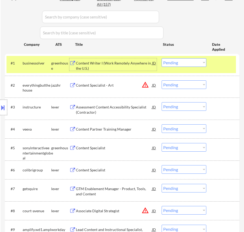
click at [186, 63] on select "Choose an option... Pending Applied Excluded (Questions) Excluded (Expired) Exc…" at bounding box center [184, 62] width 45 height 9
click at [162, 58] on select "Choose an option... Pending Applied Excluded (Questions) Excluded (Expired) Exc…" at bounding box center [184, 62] width 45 height 9
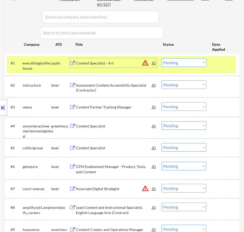
click at [139, 62] on div "Content Specialist - Art" at bounding box center [114, 63] width 76 height 5
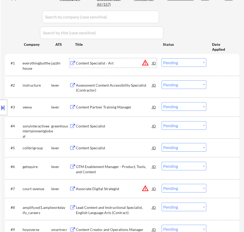
click at [181, 62] on select "Choose an option... Pending Applied Excluded (Questions) Excluded (Expired) Exc…" at bounding box center [184, 62] width 45 height 9
click at [162, 58] on select "Choose an option... Pending Applied Excluded (Questions) Excluded (Expired) Exc…" at bounding box center [184, 62] width 45 height 9
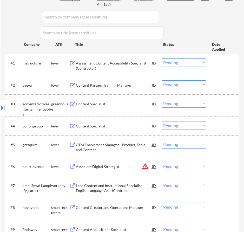
click at [131, 65] on div "Assessment Content Accessibility Specialist (Contractor)" at bounding box center [114, 66] width 76 height 10
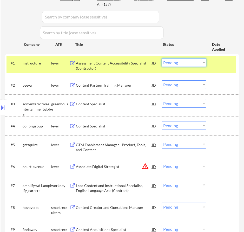
click at [182, 62] on select "Choose an option... Pending Applied Excluded (Questions) Excluded (Expired) Exc…" at bounding box center [184, 62] width 45 height 9
click at [162, 58] on select "Choose an option... Pending Applied Excluded (Questions) Excluded (Expired) Exc…" at bounding box center [184, 62] width 45 height 9
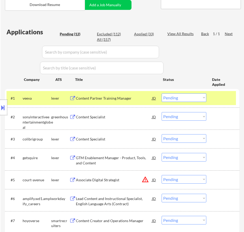
scroll to position [130, 0]
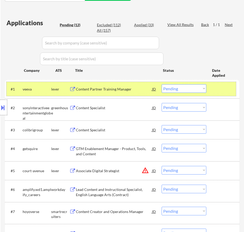
click at [139, 96] on div "#1 veeva lever Content Partner Training Manager JD warning_amber Choose an opti…" at bounding box center [122, 89] width 230 height 14
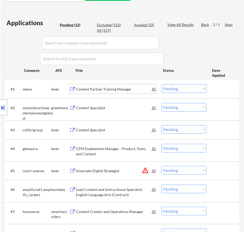
click at [139, 93] on div "Content Partner Training Manager" at bounding box center [114, 88] width 76 height 9
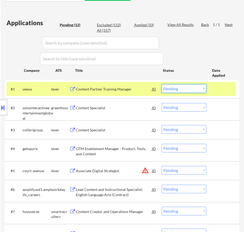
click at [190, 88] on select "Choose an option... Pending Applied Excluded (Questions) Excluded (Expired) Exc…" at bounding box center [184, 88] width 45 height 9
click at [162, 84] on select "Choose an option... Pending Applied Excluded (Questions) Excluded (Expired) Exc…" at bounding box center [184, 88] width 45 height 9
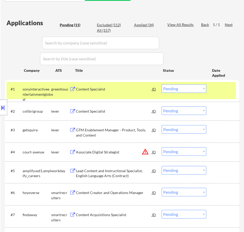
click at [137, 90] on div "Content Specialist" at bounding box center [114, 89] width 76 height 5
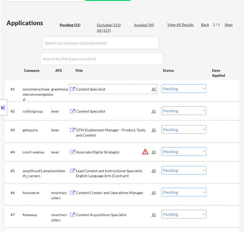
click at [181, 89] on select "Choose an option... Pending Applied Excluded (Questions) Excluded (Expired) Exc…" at bounding box center [184, 88] width 45 height 9
click at [162, 84] on select "Choose an option... Pending Applied Excluded (Questions) Excluded (Expired) Exc…" at bounding box center [184, 88] width 45 height 9
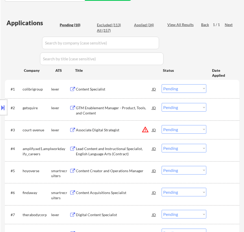
click at [144, 90] on div "Content Specialist" at bounding box center [114, 89] width 76 height 5
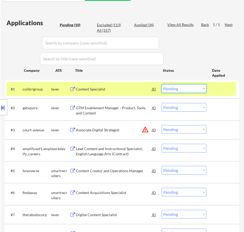
click at [199, 88] on select "Choose an option... Pending Applied Excluded (Questions) Excluded (Expired) Exc…" at bounding box center [184, 88] width 45 height 9
click at [162, 84] on select "Choose an option... Pending Applied Excluded (Questions) Excluded (Expired) Exc…" at bounding box center [184, 88] width 45 height 9
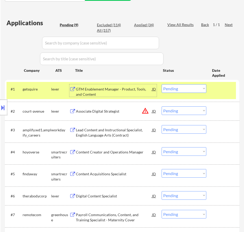
click at [140, 93] on div "GTM Enablement Manager - Product, Tools, and Content" at bounding box center [114, 92] width 76 height 10
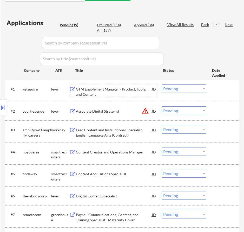
click at [185, 88] on select "Choose an option... Pending Applied Excluded (Questions) Excluded (Expired) Exc…" at bounding box center [184, 88] width 45 height 9
click at [162, 84] on select "Choose an option... Pending Applied Excluded (Questions) Excluded (Expired) Exc…" at bounding box center [184, 88] width 45 height 9
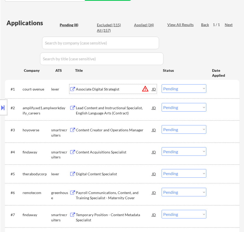
click at [135, 90] on div "Associate Digital Strategist" at bounding box center [114, 89] width 76 height 5
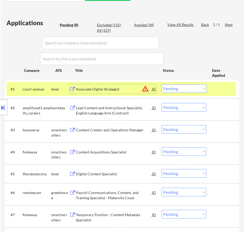
click at [185, 86] on select "Choose an option... Pending Applied Excluded (Questions) Excluded (Expired) Exc…" at bounding box center [184, 88] width 45 height 9
click at [162, 84] on select "Choose an option... Pending Applied Excluded (Questions) Excluded (Expired) Exc…" at bounding box center [184, 88] width 45 height 9
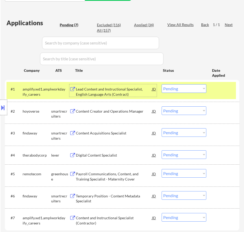
click at [138, 91] on div "Lead Content and Instructional Specialist, English Language Arts (Contract)" at bounding box center [114, 92] width 76 height 10
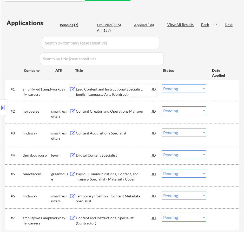
click at [175, 88] on select "Choose an option... Pending Applied Excluded (Questions) Excluded (Expired) Exc…" at bounding box center [184, 88] width 45 height 9
click at [162, 84] on select "Choose an option... Pending Applied Excluded (Questions) Excluded (Expired) Exc…" at bounding box center [184, 88] width 45 height 9
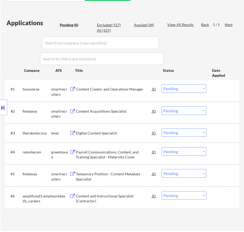
click at [119, 92] on div "Content Creator and Operations Manager" at bounding box center [114, 88] width 76 height 9
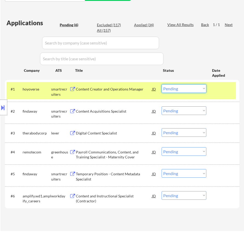
click at [199, 86] on select "Choose an option... Pending Applied Excluded (Questions) Excluded (Expired) Exc…" at bounding box center [184, 88] width 45 height 9
click at [162, 84] on select "Choose an option... Pending Applied Excluded (Questions) Excluded (Expired) Exc…" at bounding box center [184, 88] width 45 height 9
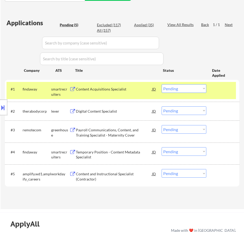
click at [137, 91] on div "Content Acquisitions Specialist" at bounding box center [114, 89] width 76 height 5
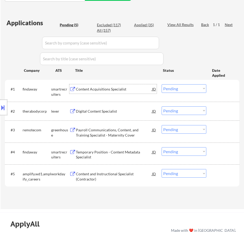
click at [190, 87] on select "Choose an option... Pending Applied Excluded (Questions) Excluded (Expired) Exc…" at bounding box center [184, 88] width 45 height 9
click at [162, 84] on select "Choose an option... Pending Applied Excluded (Questions) Excluded (Expired) Exc…" at bounding box center [184, 88] width 45 height 9
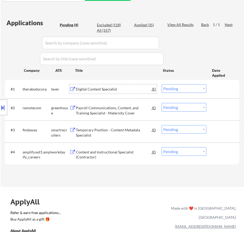
click at [144, 91] on div "Digital Content Specialist" at bounding box center [114, 89] width 76 height 5
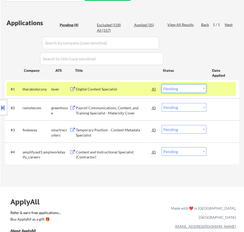
click at [183, 88] on select "Choose an option... Pending Applied Excluded (Questions) Excluded (Expired) Exc…" at bounding box center [184, 88] width 45 height 9
click at [162, 84] on select "Choose an option... Pending Applied Excluded (Questions) Excluded (Expired) Exc…" at bounding box center [184, 88] width 45 height 9
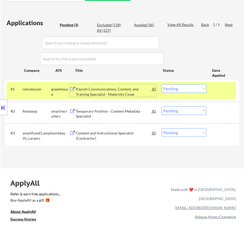
click at [119, 92] on div "Payroll Communications, Content, and Training Specialist - Maternity Cover" at bounding box center [114, 92] width 76 height 10
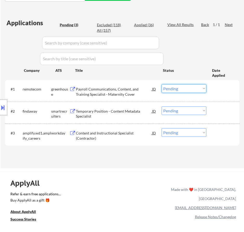
click at [169, 89] on select "Choose an option... Pending Applied Excluded (Questions) Excluded (Expired) Exc…" at bounding box center [184, 88] width 45 height 9
click at [162, 84] on select "Choose an option... Pending Applied Excluded (Questions) Excluded (Expired) Exc…" at bounding box center [184, 88] width 45 height 9
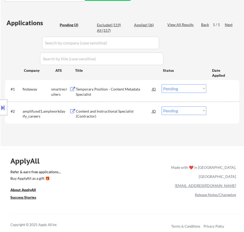
click at [129, 95] on div "Temporary Position - Content Metadata Specialist" at bounding box center [114, 92] width 76 height 10
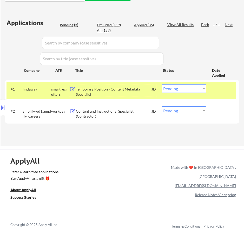
click at [184, 89] on select "Choose an option... Pending Applied Excluded (Questions) Excluded (Expired) Exc…" at bounding box center [184, 88] width 45 height 9
click at [162, 84] on select "Choose an option... Pending Applied Excluded (Questions) Excluded (Expired) Exc…" at bounding box center [184, 88] width 45 height 9
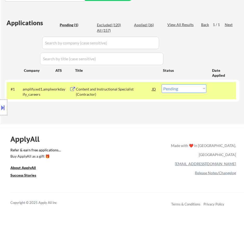
click at [109, 90] on div "Content and Instructional Specialist (Contractor)" at bounding box center [114, 92] width 76 height 10
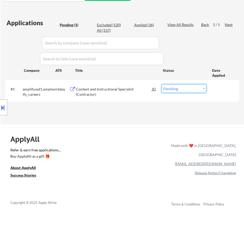
click at [190, 88] on select "Choose an option... Pending Applied Excluded (Questions) Excluded (Expired) Exc…" at bounding box center [184, 88] width 45 height 9
select select ""excluded__bad_match_""
click at [162, 84] on select "Choose an option... Pending Applied Excluded (Questions) Excluded (Expired) Exc…" at bounding box center [184, 88] width 45 height 9
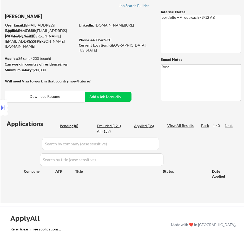
scroll to position [0, 0]
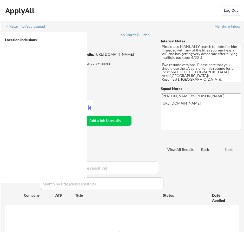
type textarea "[GEOGRAPHIC_DATA], [GEOGRAPHIC_DATA] [GEOGRAPHIC_DATA], [GEOGRAPHIC_DATA] [GEOG…"
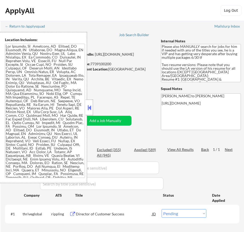
click at [91, 109] on button at bounding box center [90, 108] width 6 height 8
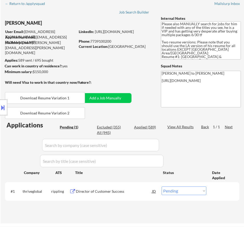
scroll to position [52, 0]
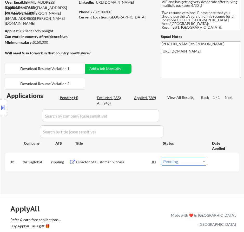
click at [129, 165] on div "Director of Customer Success" at bounding box center [114, 161] width 76 height 9
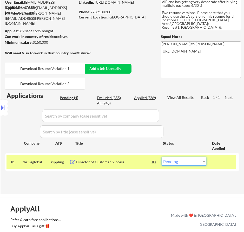
click at [199, 161] on select "Choose an option... Pending Applied Excluded (Questions) Excluded (Expired) Exc…" at bounding box center [184, 161] width 45 height 9
select select ""applied""
click at [162, 157] on select "Choose an option... Pending Applied Excluded (Questions) Excluded (Expired) Exc…" at bounding box center [184, 161] width 45 height 9
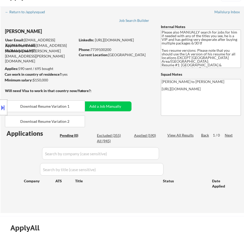
scroll to position [26, 0]
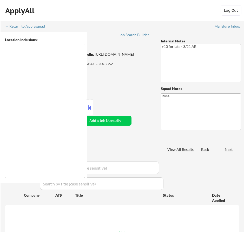
type textarea "[GEOGRAPHIC_DATA], [GEOGRAPHIC_DATA] [GEOGRAPHIC_DATA], [GEOGRAPHIC_DATA] [GEOG…"
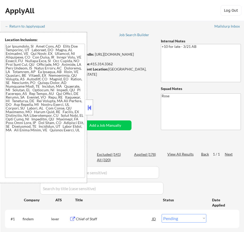
click at [91, 107] on button at bounding box center [90, 108] width 6 height 8
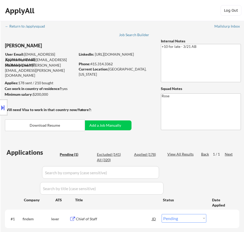
scroll to position [26, 0]
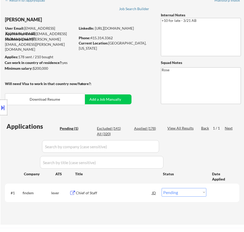
click at [125, 195] on div "Chief of Staff" at bounding box center [114, 192] width 76 height 5
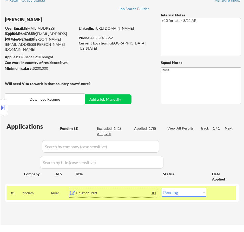
click at [189, 193] on select "Choose an option... Pending Applied Excluded (Questions) Excluded (Expired) Exc…" at bounding box center [184, 192] width 45 height 9
select select ""applied""
click at [162, 188] on select "Choose an option... Pending Applied Excluded (Questions) Excluded (Expired) Exc…" at bounding box center [184, 192] width 45 height 9
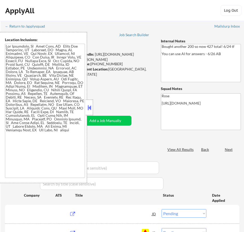
select select ""pending""
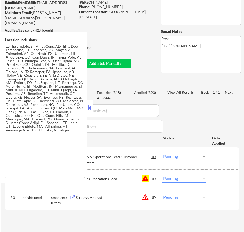
scroll to position [78, 0]
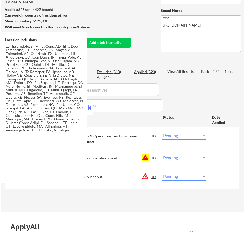
click at [92, 108] on button at bounding box center [90, 108] width 6 height 8
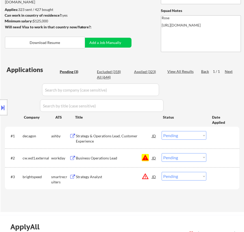
click at [189, 159] on select "Choose an option... Pending Applied Excluded (Questions) Excluded (Expired) Exc…" at bounding box center [184, 157] width 45 height 9
click at [162, 153] on select "Choose an option... Pending Applied Excluded (Questions) Excluded (Expired) Exc…" at bounding box center [184, 157] width 45 height 9
select select ""pending""
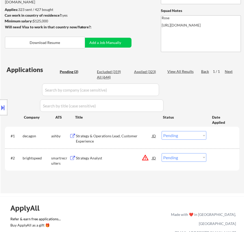
click at [143, 135] on div "Strategy & Operations Lead, Customer Experience" at bounding box center [114, 138] width 76 height 10
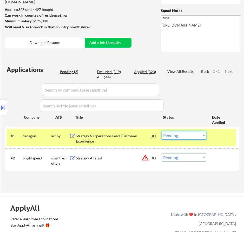
click at [183, 134] on select "Choose an option... Pending Applied Excluded (Questions) Excluded (Expired) Exc…" at bounding box center [184, 135] width 45 height 9
click at [162, 131] on select "Choose an option... Pending Applied Excluded (Questions) Excluded (Expired) Exc…" at bounding box center [184, 135] width 45 height 9
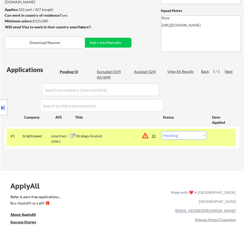
click at [132, 138] on div "Strategy Analyst" at bounding box center [114, 135] width 76 height 9
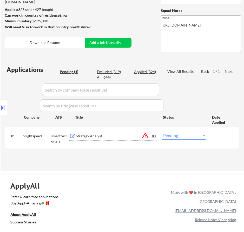
click at [201, 135] on select "Choose an option... Pending Applied Excluded (Questions) Excluded (Expired) Exc…" at bounding box center [184, 135] width 45 height 9
select select ""excluded__bad_match_""
click at [162, 131] on select "Choose an option... Pending Applied Excluded (Questions) Excluded (Expired) Exc…" at bounding box center [184, 135] width 45 height 9
